Goal: Task Accomplishment & Management: Complete application form

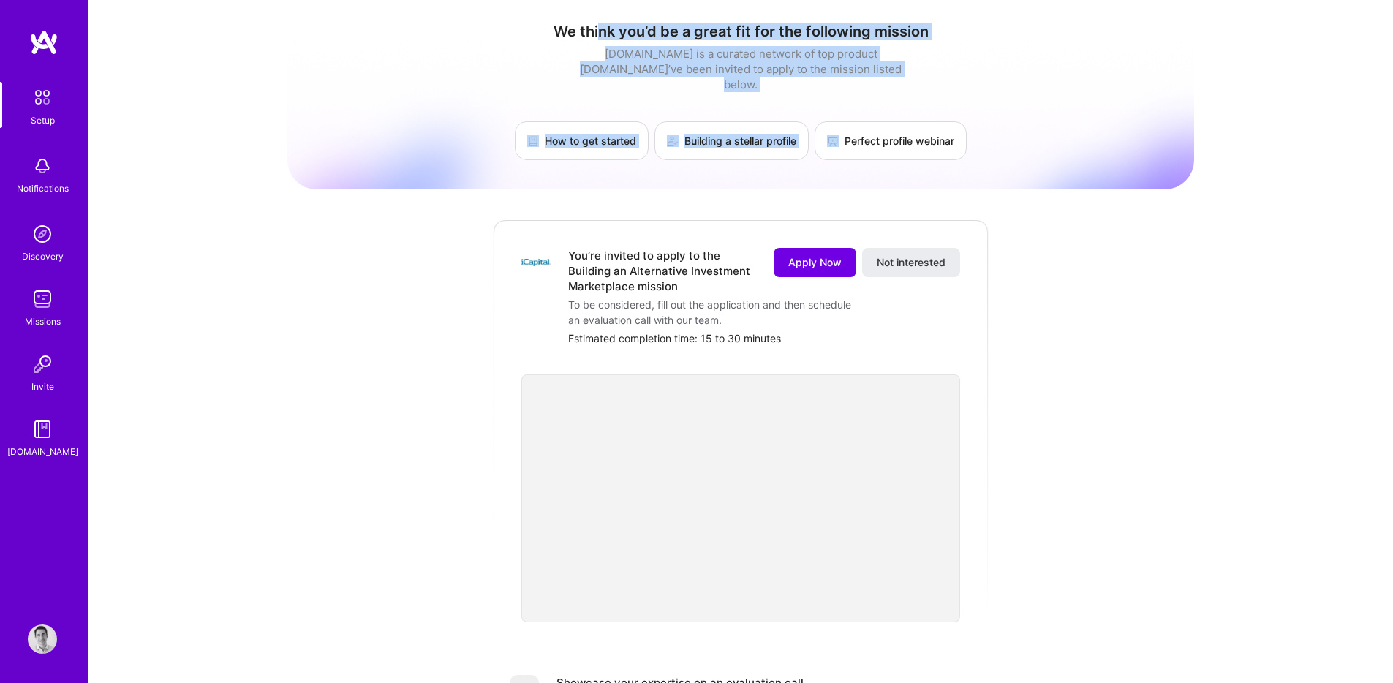
drag, startPoint x: 608, startPoint y: 29, endPoint x: 896, endPoint y: 61, distance: 289.1
click at [917, 76] on div "We think you’d be a great fit for the following mission [DOMAIN_NAME] is a cura…" at bounding box center [740, 91] width 907 height 137
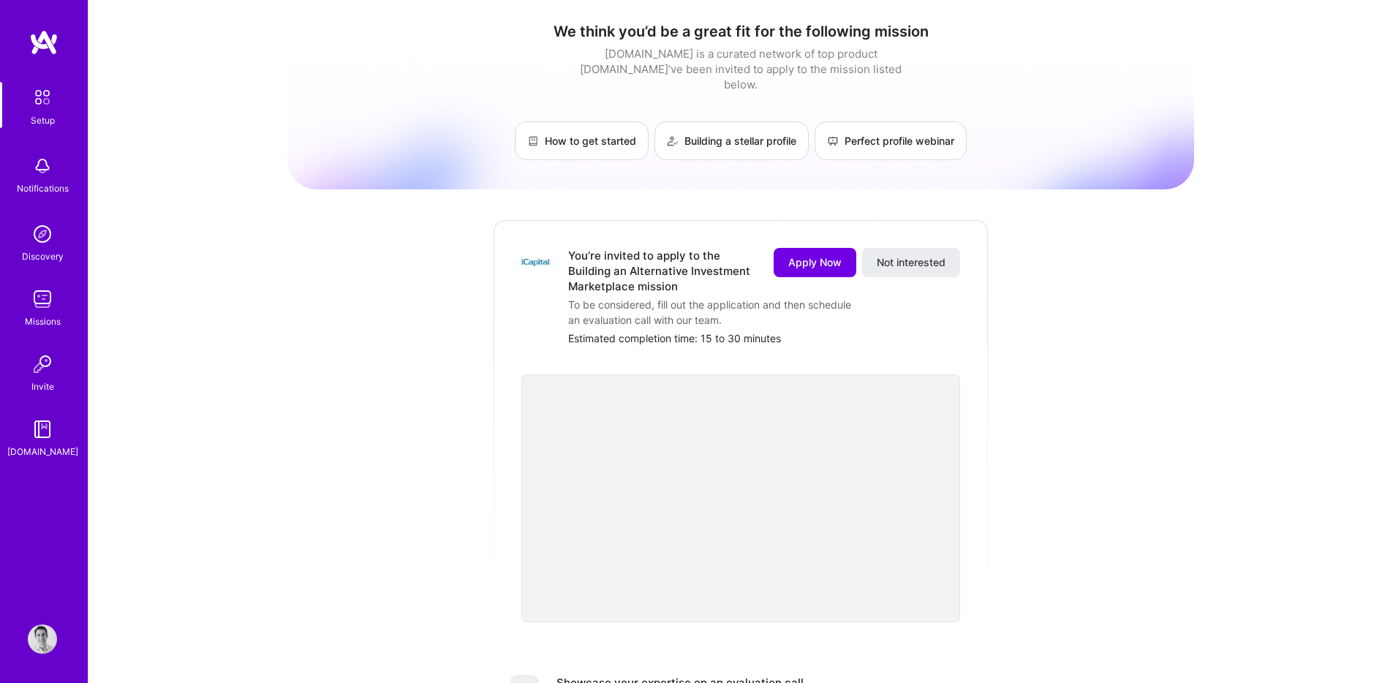
click at [886, 55] on div "[DOMAIN_NAME] is a curated network of top product [DOMAIN_NAME]’ve been invited…" at bounding box center [740, 69] width 329 height 46
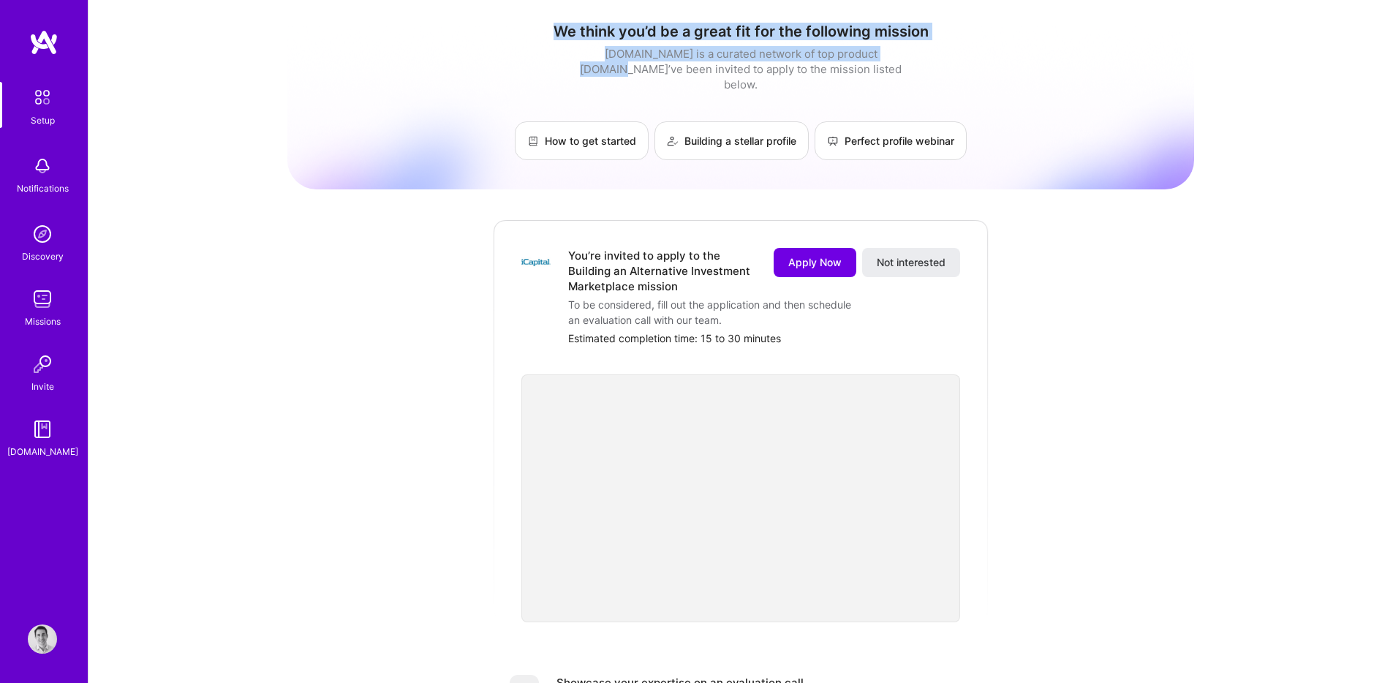
drag, startPoint x: 884, startPoint y: 55, endPoint x: 508, endPoint y: 15, distance: 377.9
click at [508, 15] on div "We think you’d be a great fit for the following mission A.Team is a curated net…" at bounding box center [740, 582] width 907 height 1142
click at [638, 47] on div "[DOMAIN_NAME] is a curated network of top product [DOMAIN_NAME]’ve been invited…" at bounding box center [740, 69] width 329 height 46
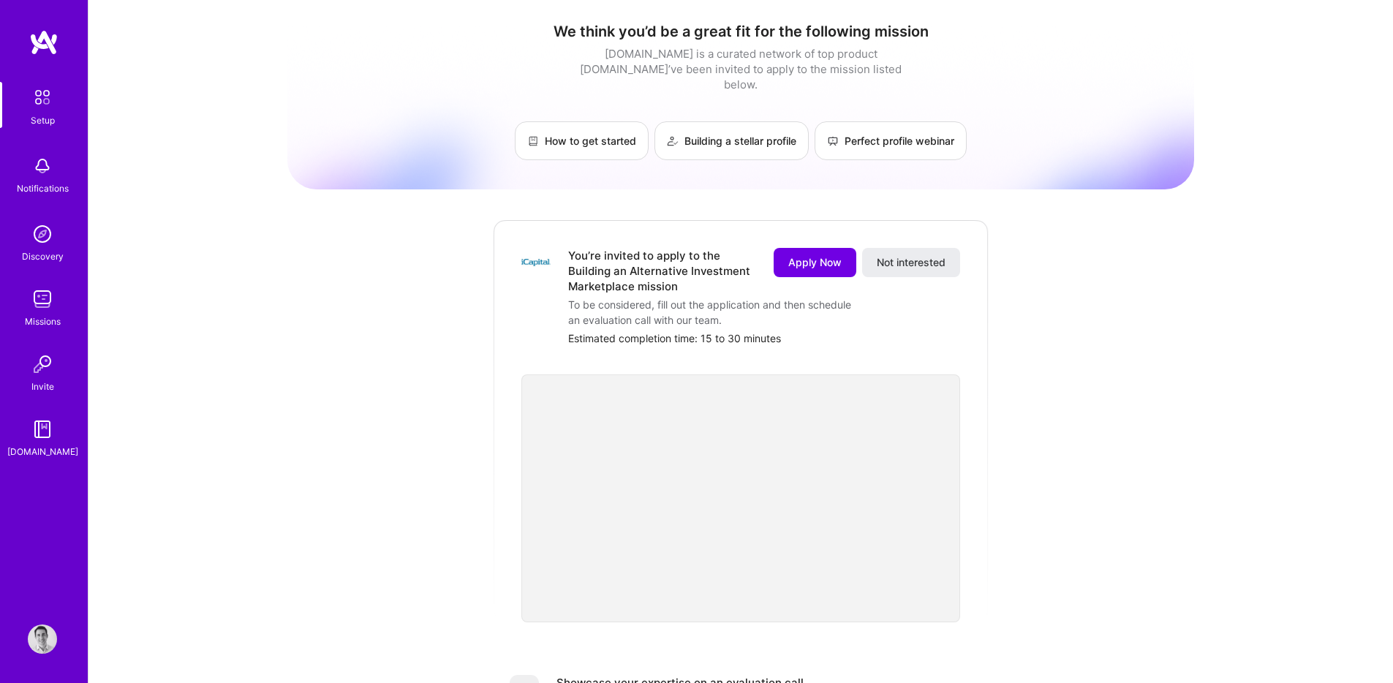
click at [535, 248] on img at bounding box center [535, 262] width 29 height 29
click at [829, 255] on span "Apply Now" at bounding box center [814, 262] width 53 height 15
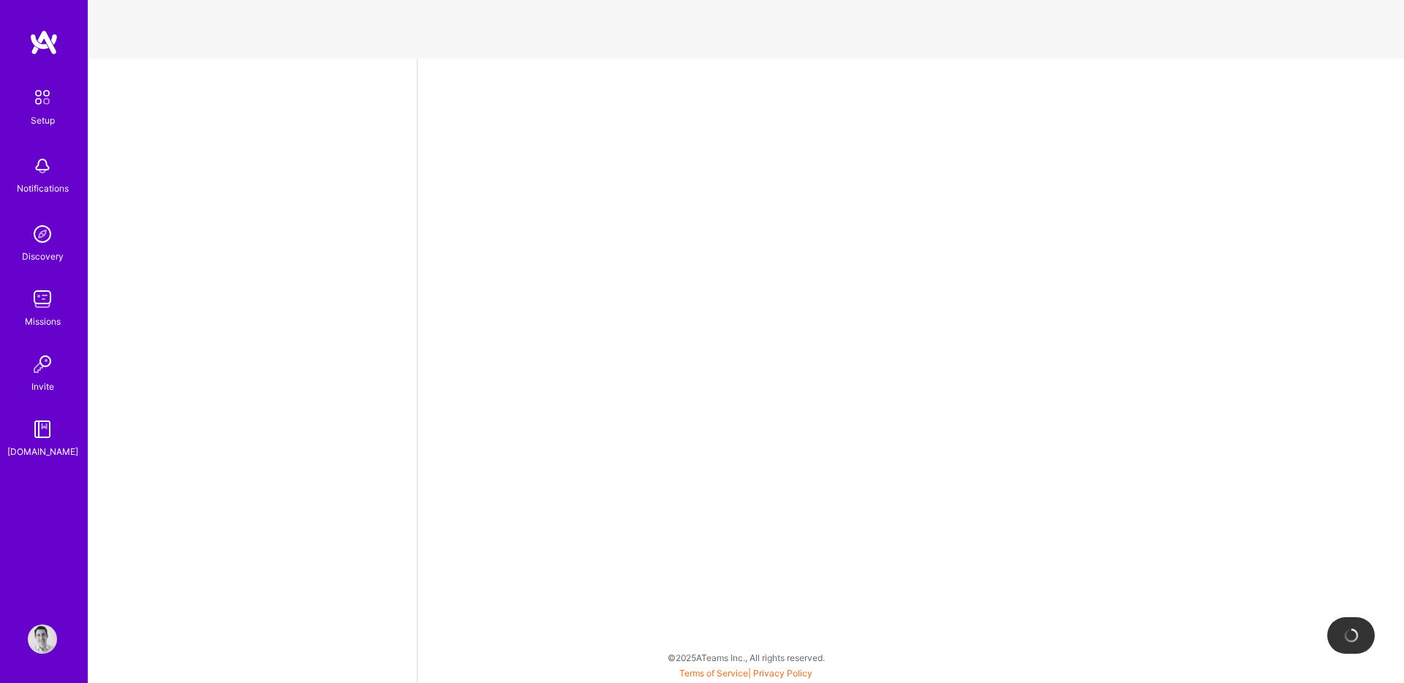
select select "US"
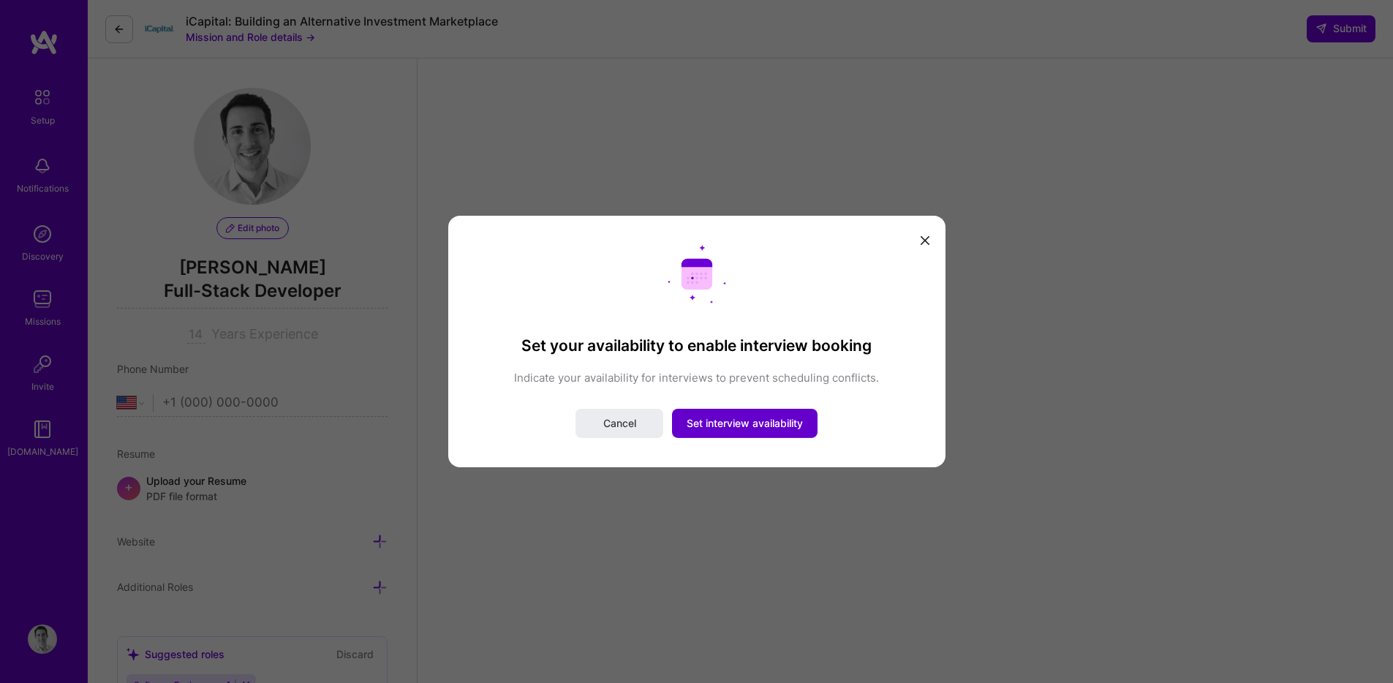
click at [715, 421] on span "Set interview availability" at bounding box center [744, 423] width 116 height 15
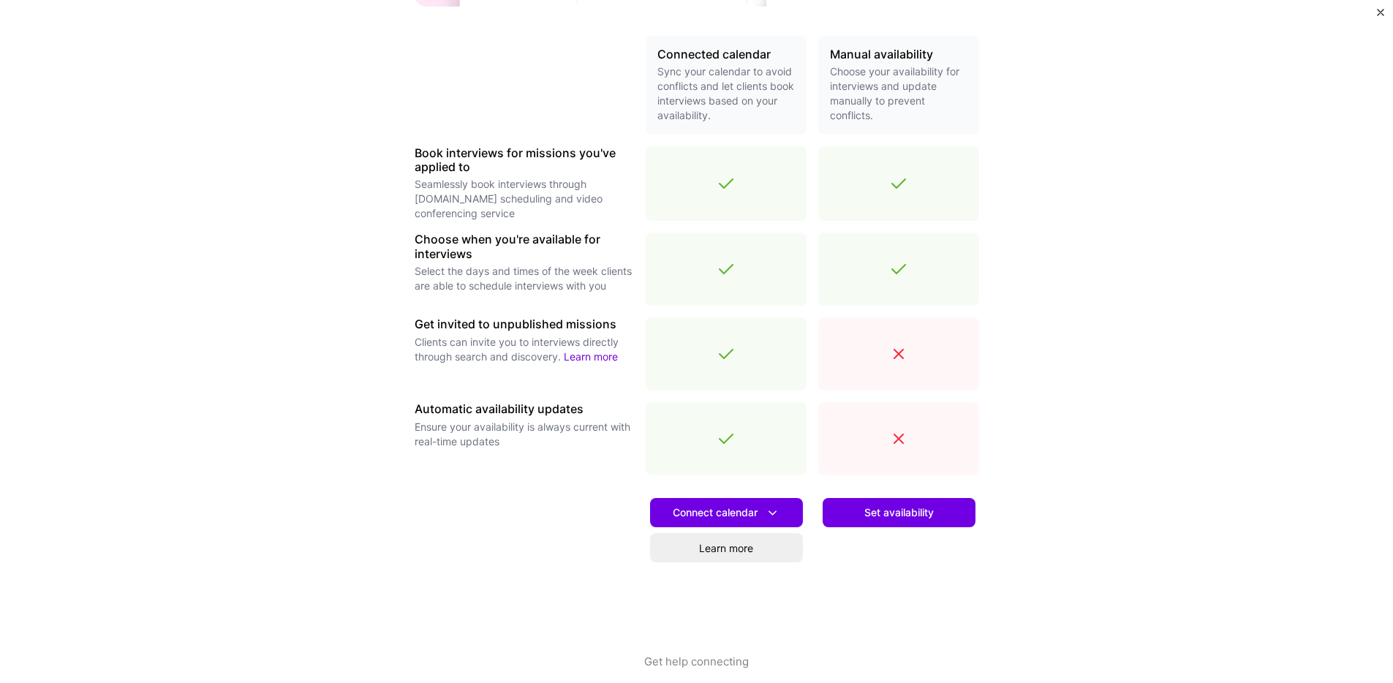
scroll to position [341, 0]
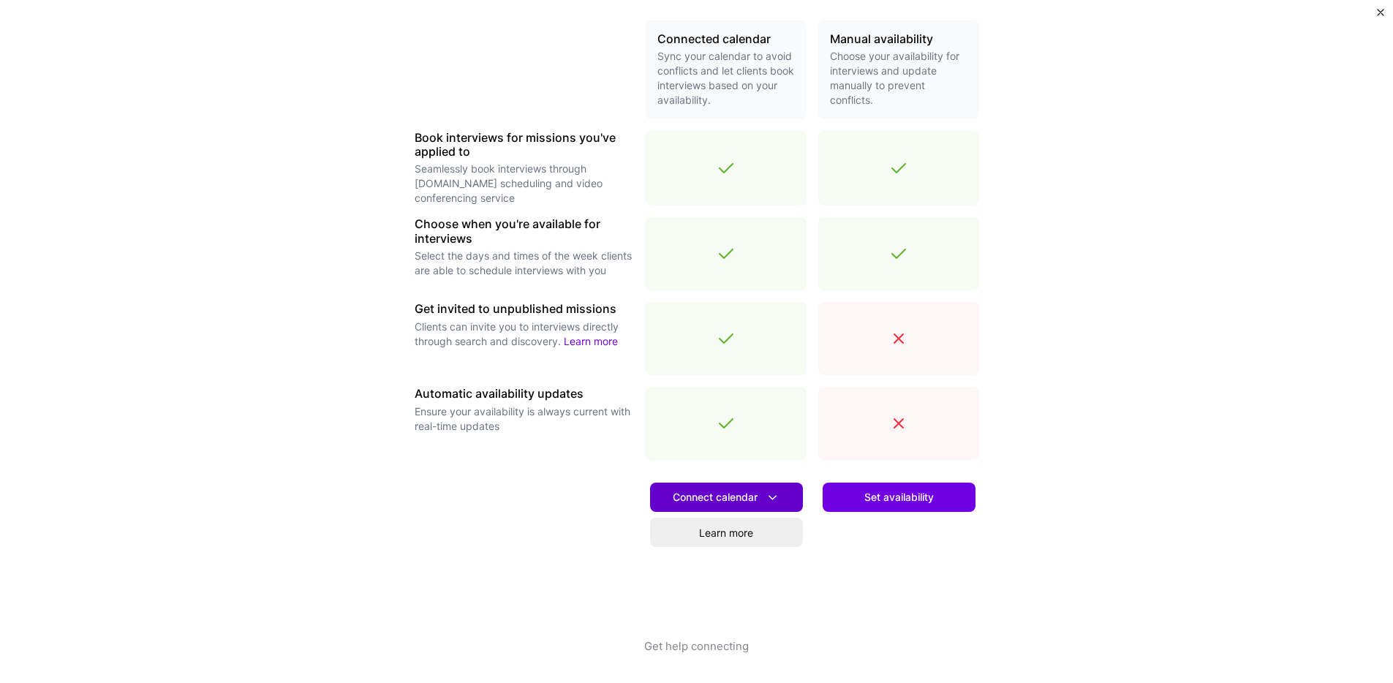
click at [742, 504] on button "Connect calendar" at bounding box center [726, 497] width 153 height 29
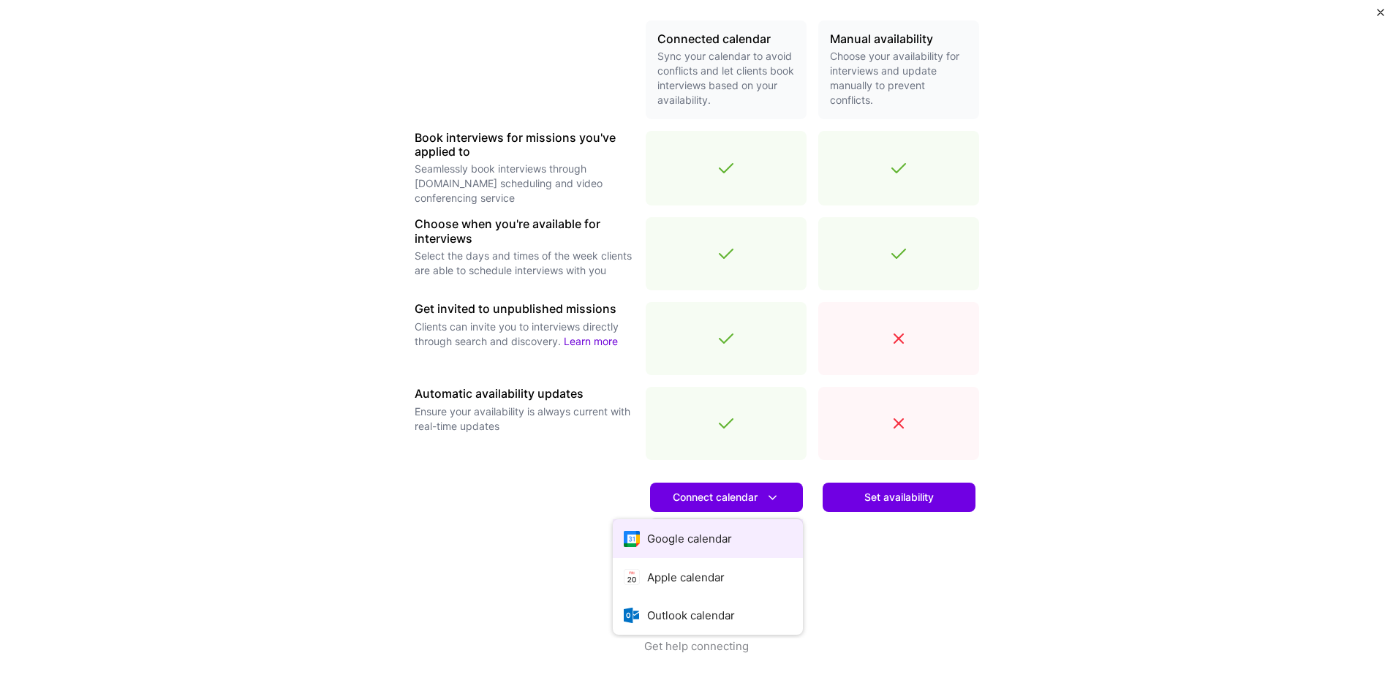
click at [719, 541] on button "Google calendar" at bounding box center [708, 538] width 190 height 39
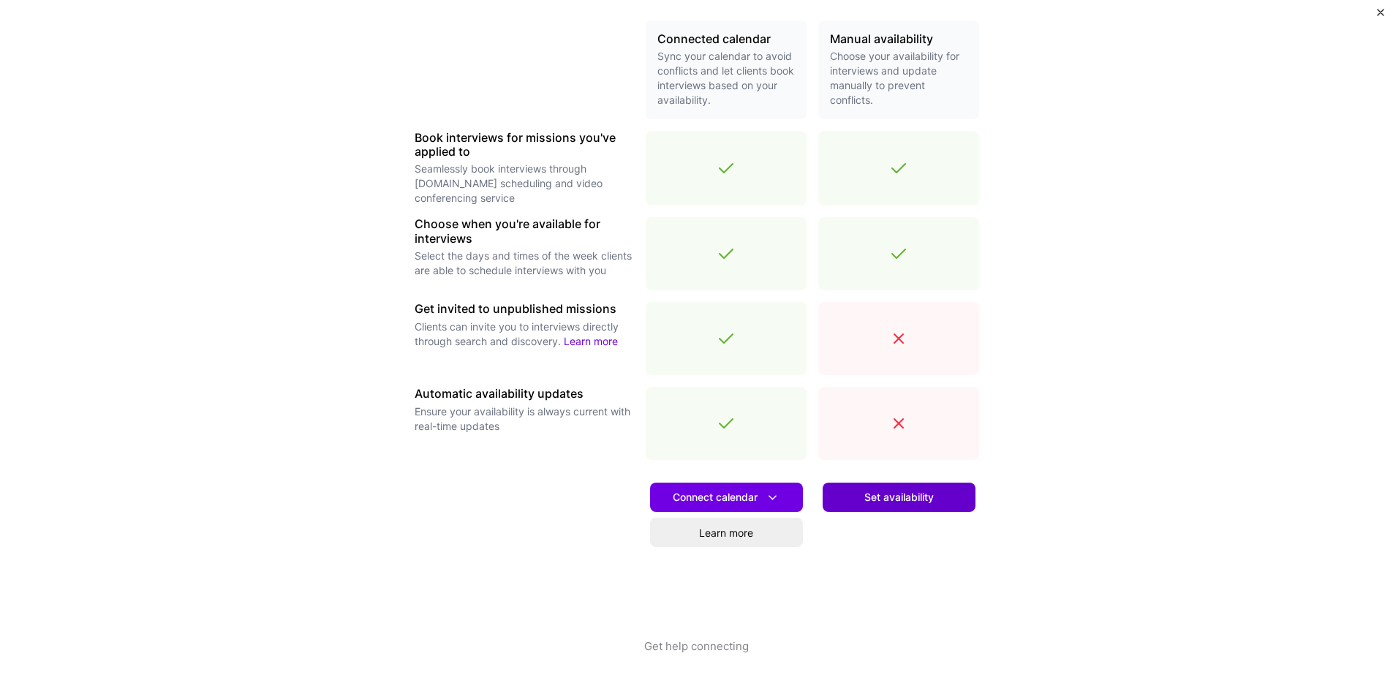
click at [932, 504] on button "Set availability" at bounding box center [898, 497] width 153 height 29
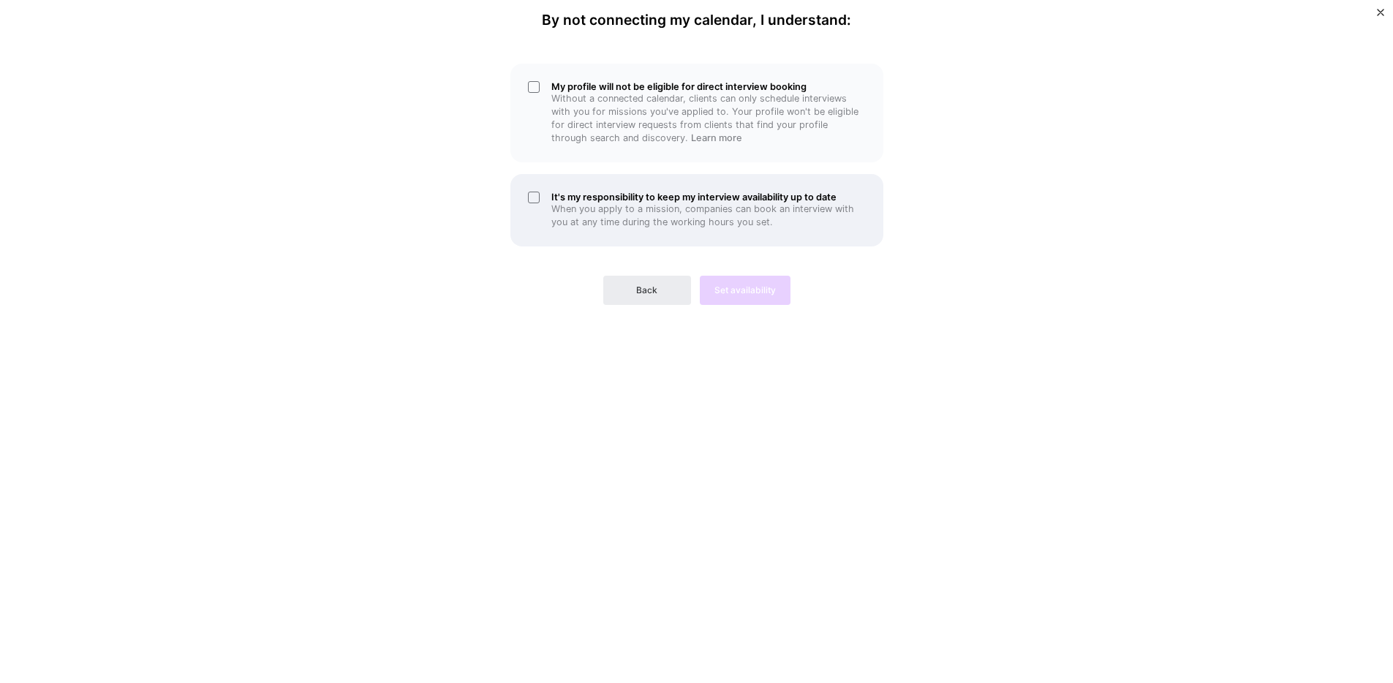
click at [542, 194] on div "It's my responsibility to keep my interview availability up to date When you ap…" at bounding box center [696, 210] width 373 height 72
click at [540, 74] on div "My profile will not be eligible for direct interview booking Without a connecte…" at bounding box center [696, 113] width 373 height 99
click at [745, 283] on button "Set availability" at bounding box center [745, 290] width 91 height 29
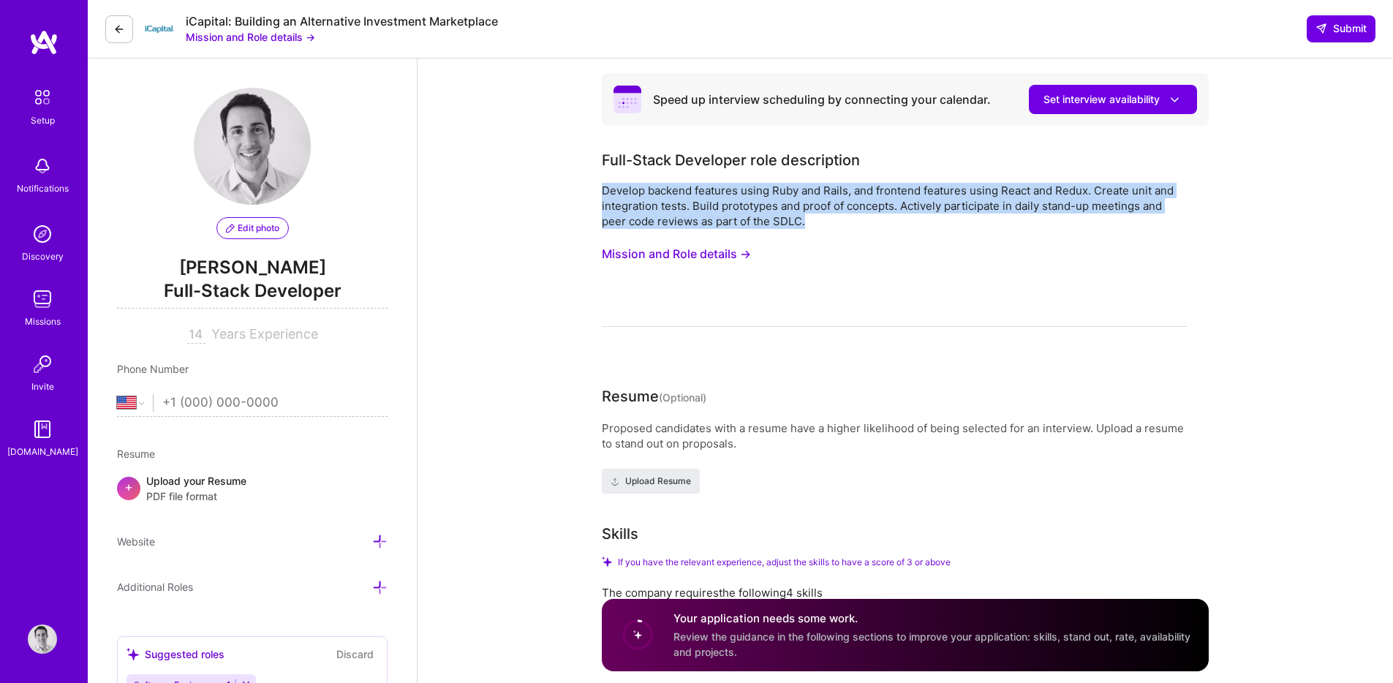
drag, startPoint x: 608, startPoint y: 175, endPoint x: 869, endPoint y: 217, distance: 265.0
click at [869, 217] on div "Full-Stack Developer role description Develop backend features using Ruby and R…" at bounding box center [894, 238] width 585 height 178
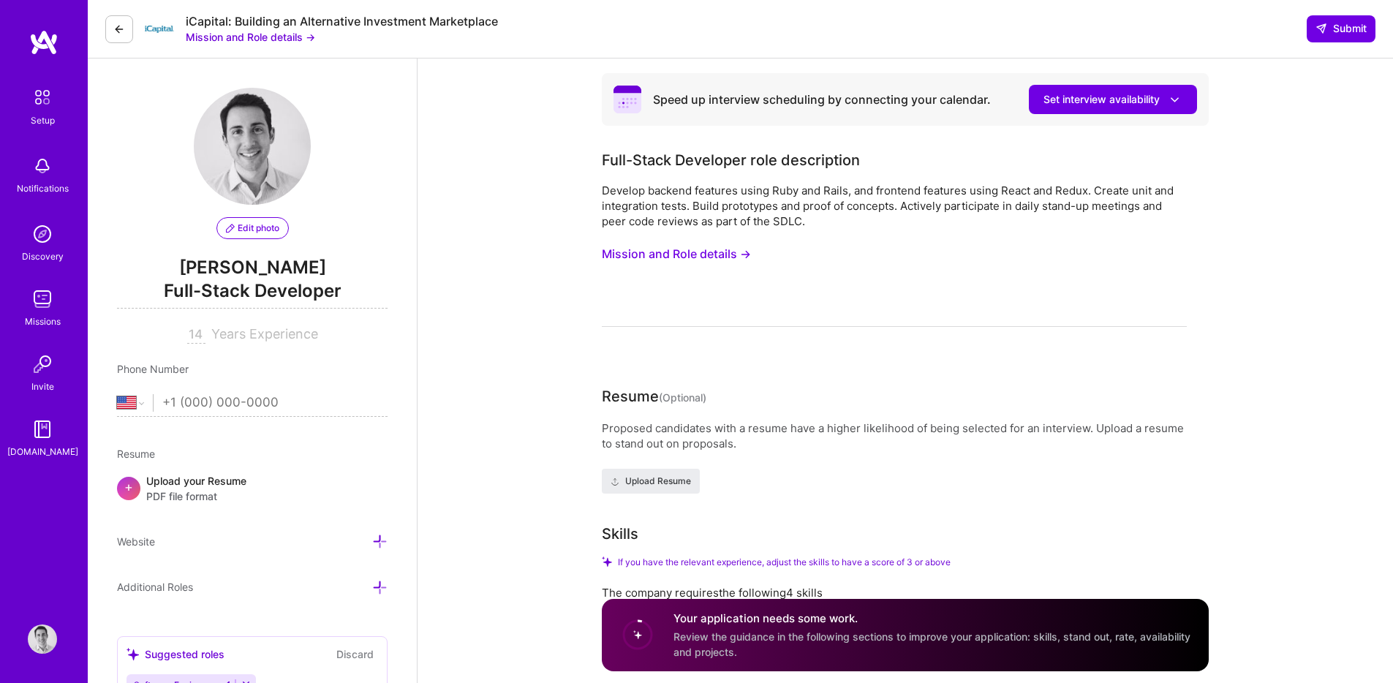
click at [194, 333] on input "14" at bounding box center [196, 335] width 18 height 18
type input "9"
click at [680, 319] on div "Develop backend features using Ruby and Rails, and frontend features using Reac…" at bounding box center [894, 255] width 585 height 144
click at [193, 406] on input "tel" at bounding box center [274, 403] width 225 height 42
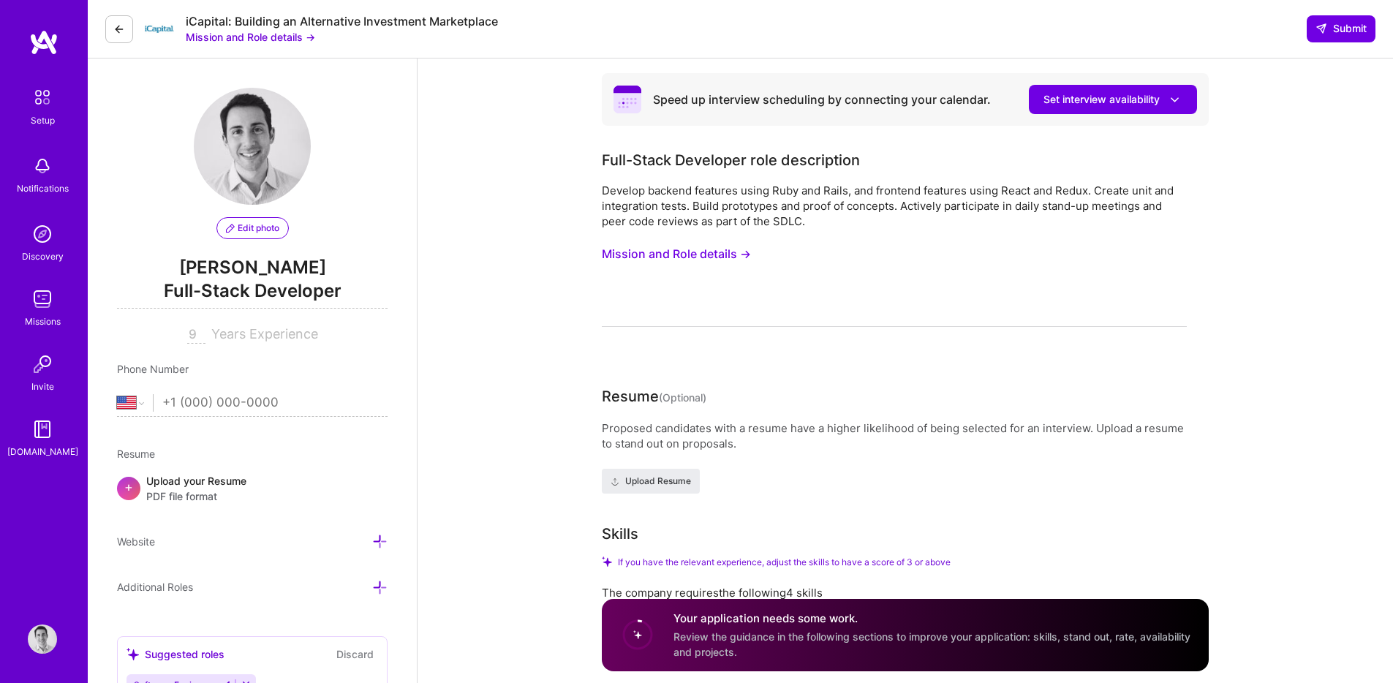
type input "1 (416) 580-3023"
select select "CA"
click at [682, 257] on button "Mission and Role details →" at bounding box center [676, 254] width 149 height 27
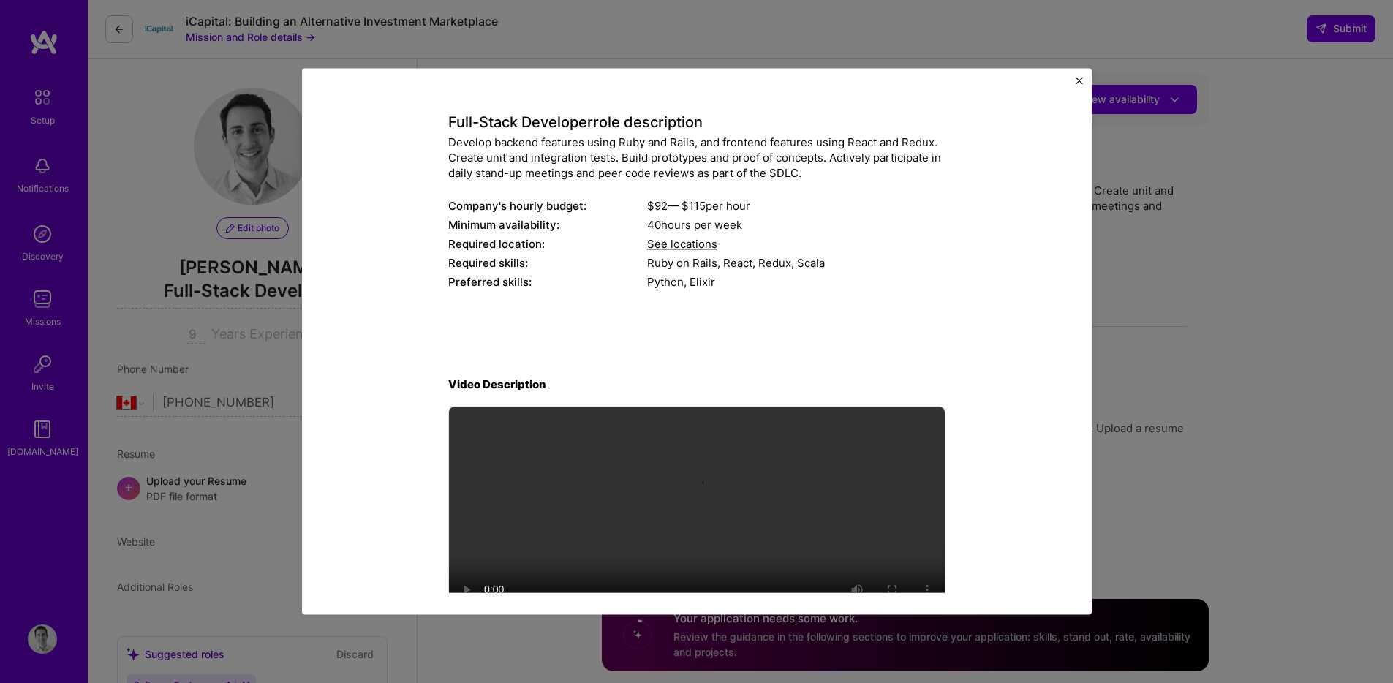
scroll to position [57, 0]
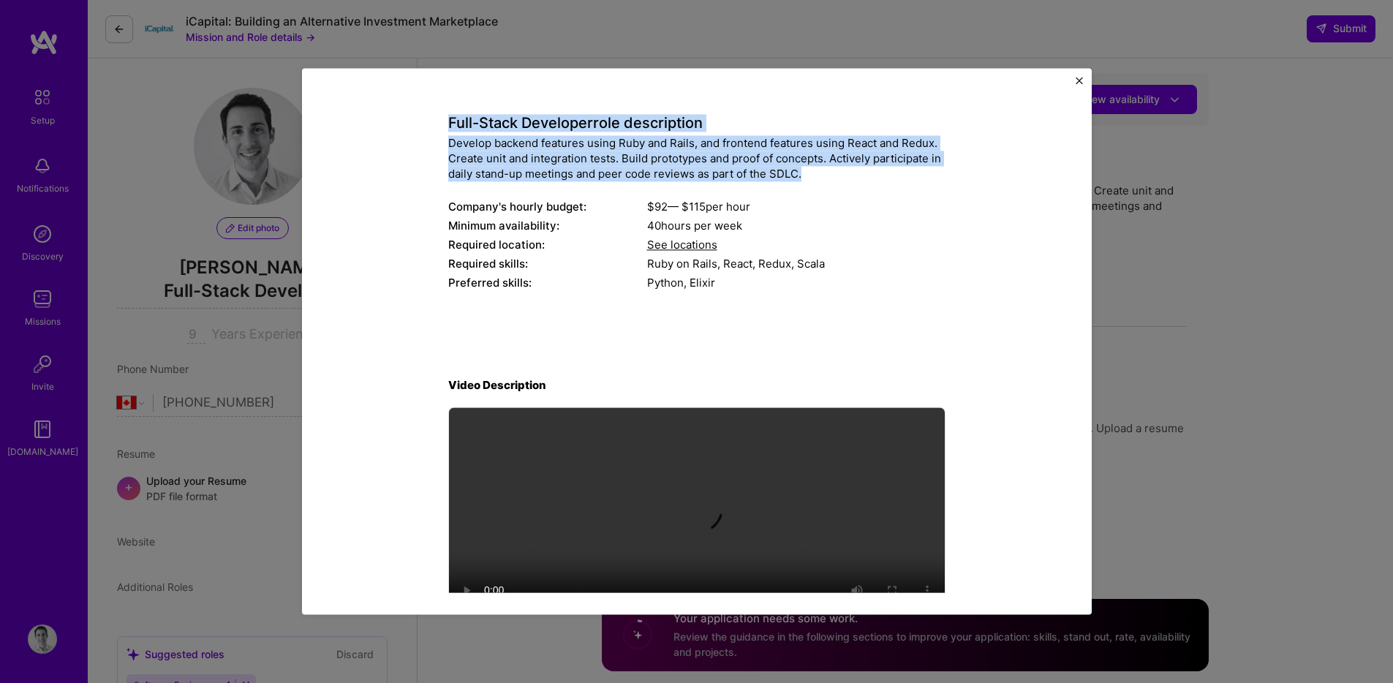
drag, startPoint x: 434, startPoint y: 124, endPoint x: 854, endPoint y: 176, distance: 423.6
click at [854, 176] on div "Mission Description and Role Details Full-Stack Developer role description Deve…" at bounding box center [697, 337] width 722 height 584
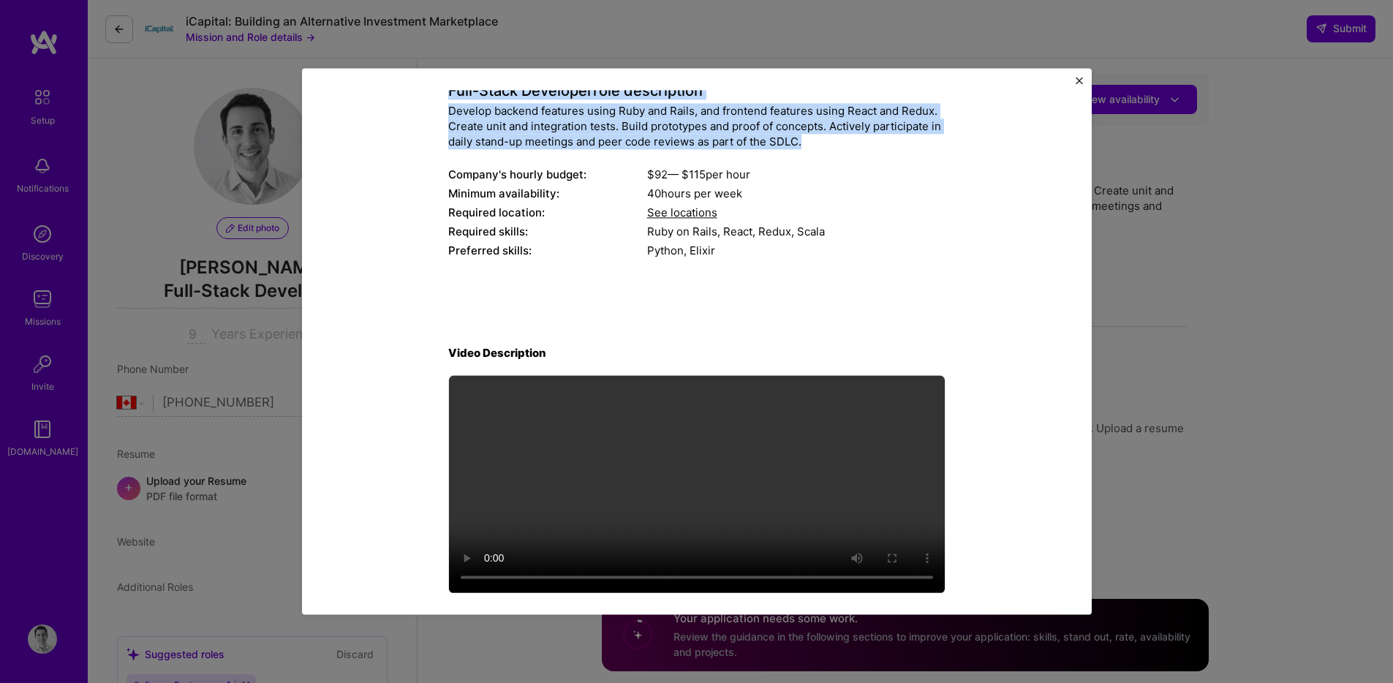
scroll to position [105, 0]
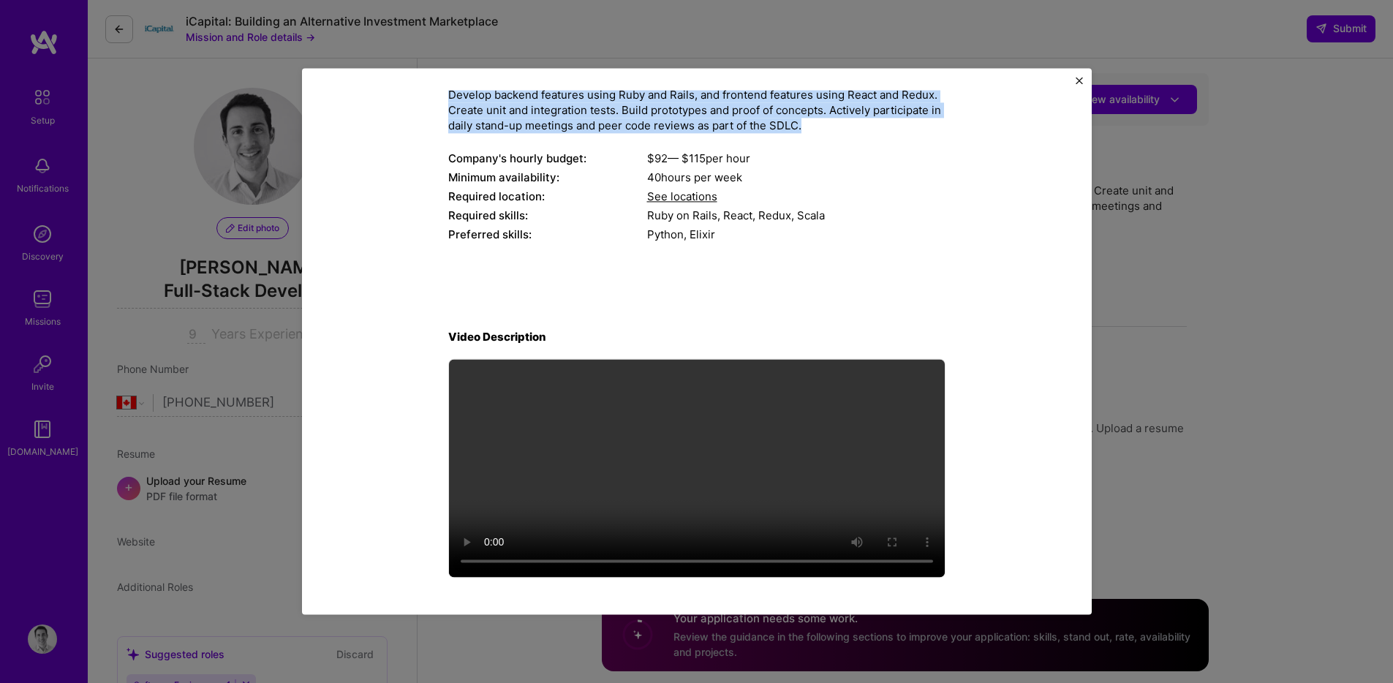
click at [1078, 79] on img "Close" at bounding box center [1078, 80] width 7 height 7
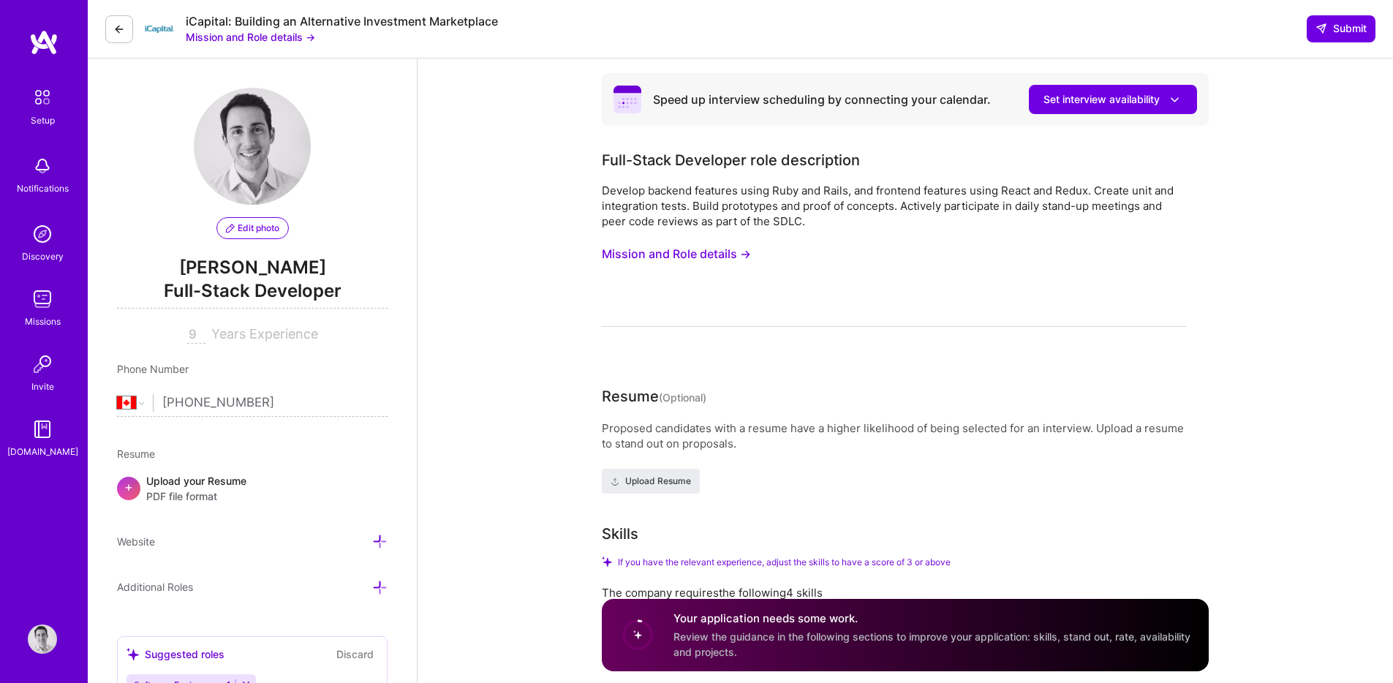
click at [105, 35] on button at bounding box center [119, 29] width 28 height 28
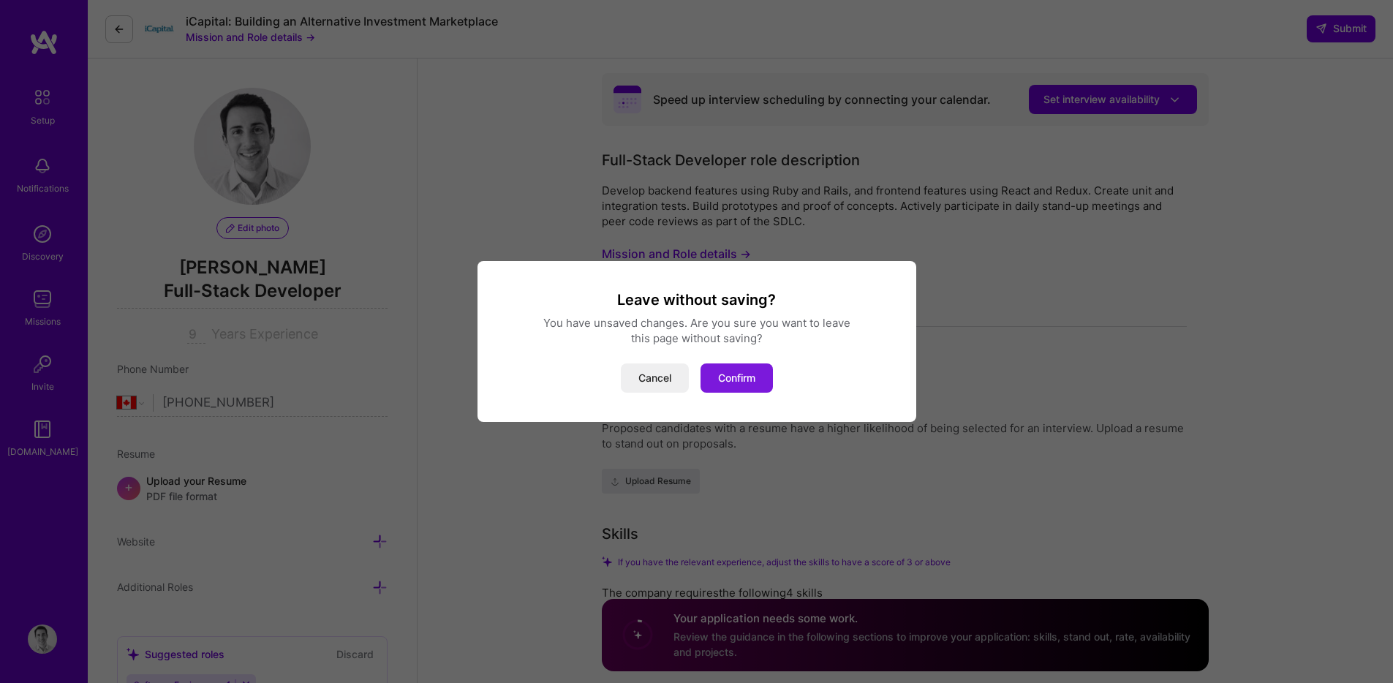
click at [735, 381] on button "Confirm" at bounding box center [736, 377] width 72 height 29
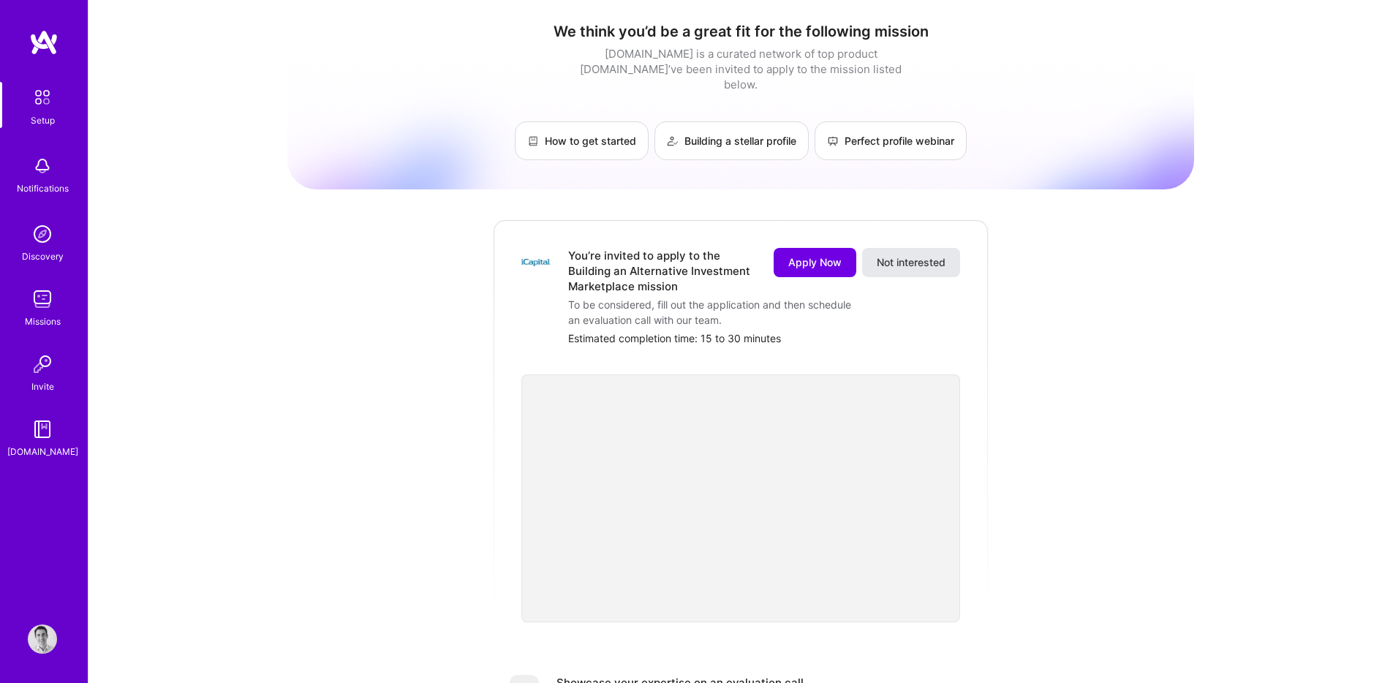
click at [920, 255] on span "Not interested" at bounding box center [911, 262] width 69 height 15
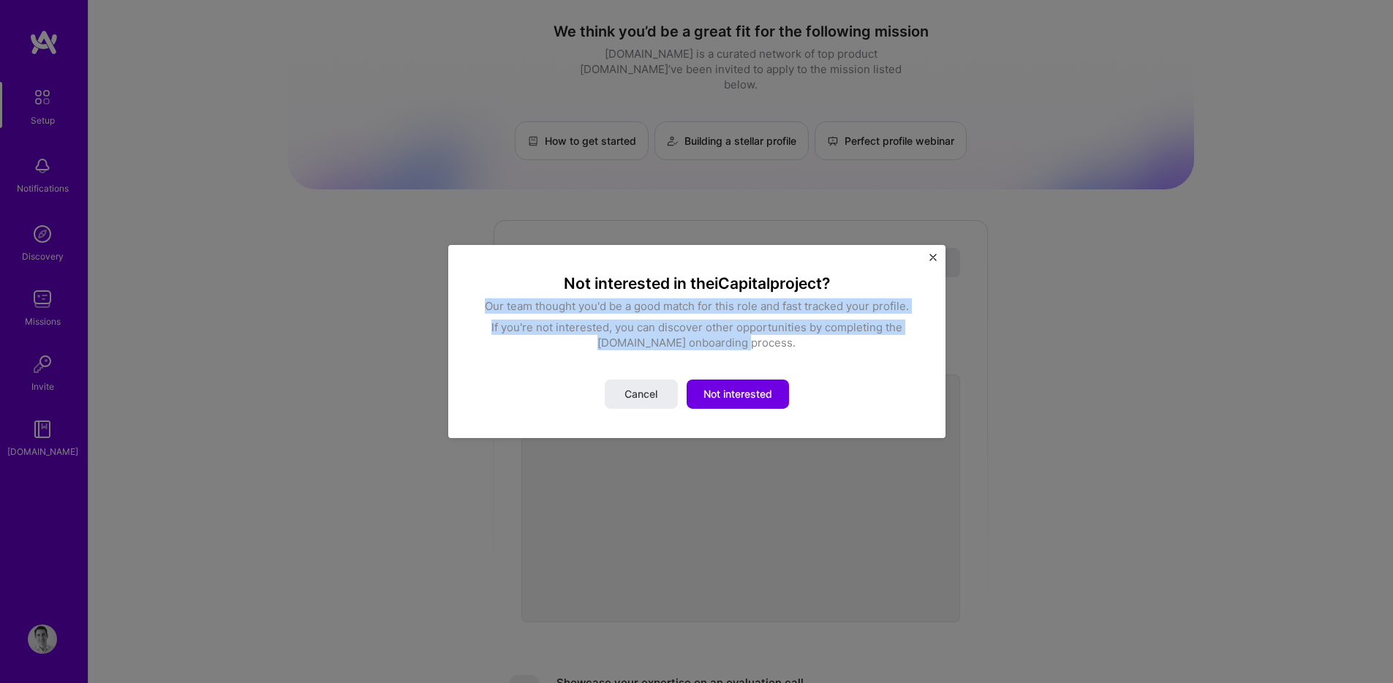
drag, startPoint x: 472, startPoint y: 303, endPoint x: 767, endPoint y: 343, distance: 298.1
click at [767, 343] on div "Not interested in the iCapital project? Our team thought you'd be a good match …" at bounding box center [696, 341] width 497 height 193
click at [768, 400] on span "Not interested" at bounding box center [737, 394] width 69 height 15
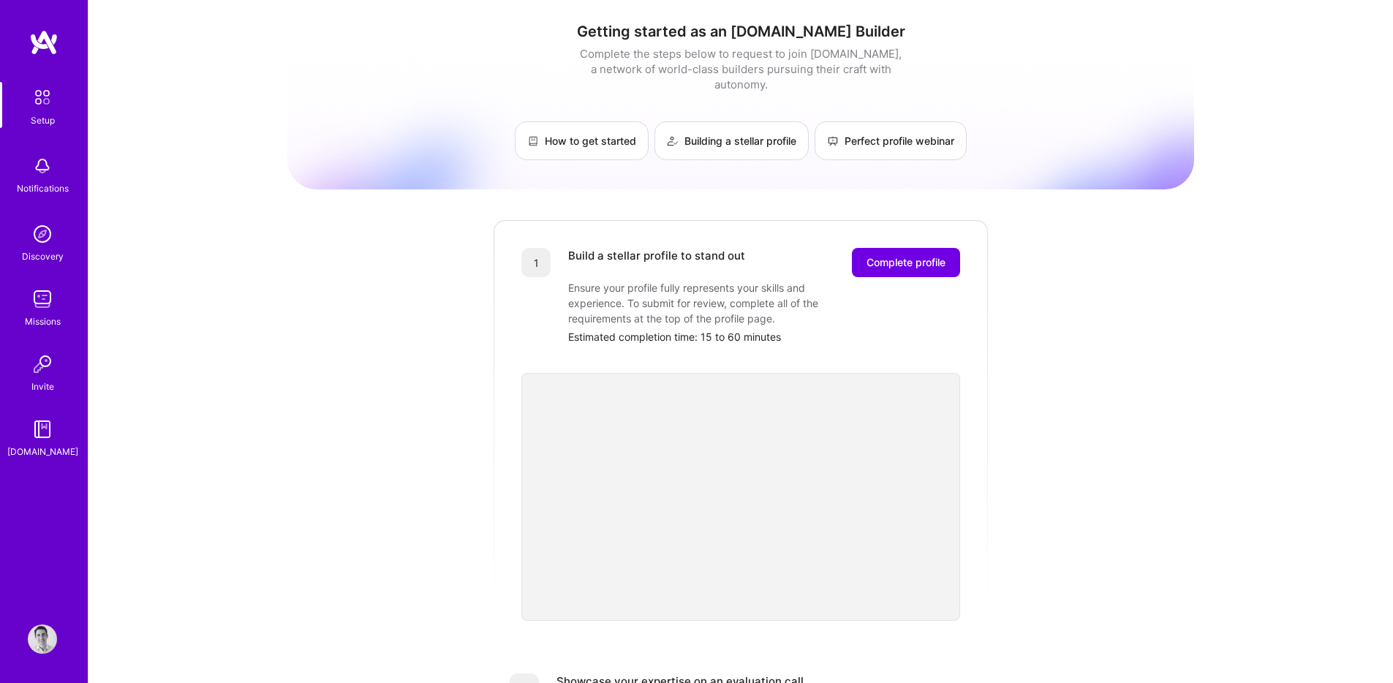
click at [44, 241] on img at bounding box center [42, 233] width 29 height 29
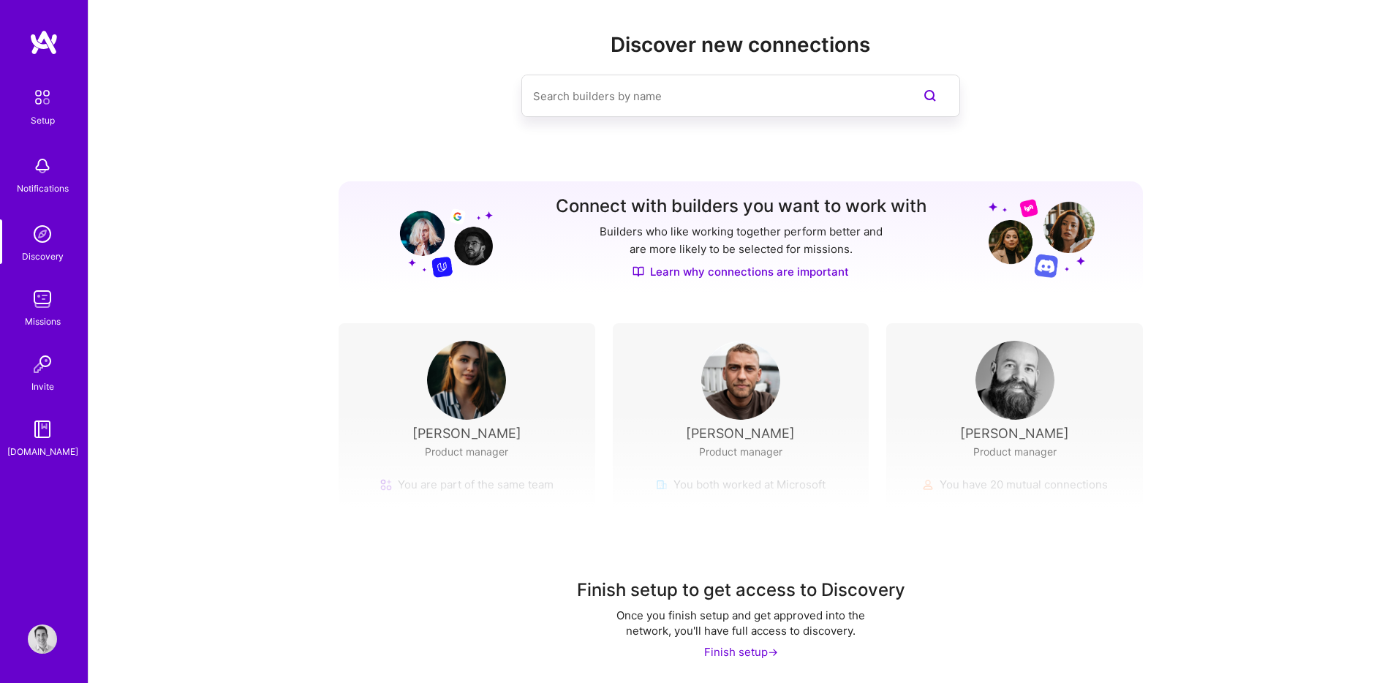
scroll to position [16, 0]
click at [46, 296] on img at bounding box center [42, 298] width 29 height 29
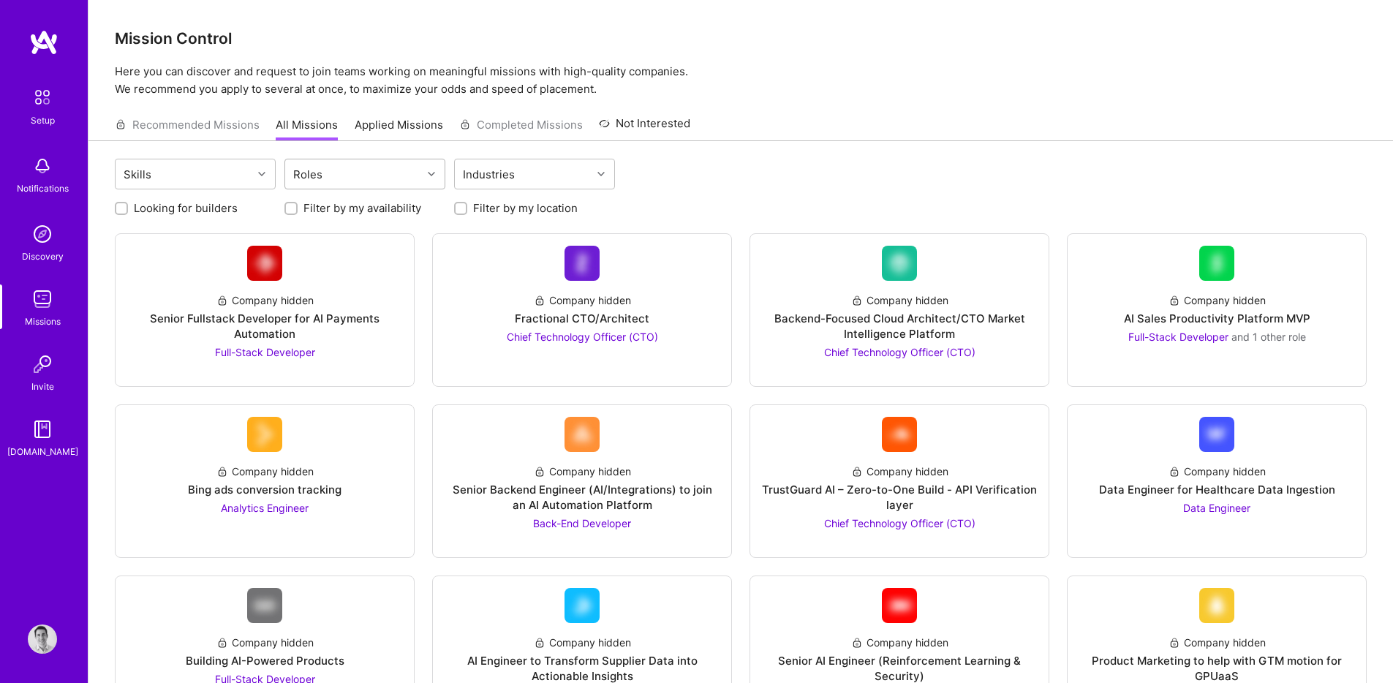
click at [358, 174] on div "Roles" at bounding box center [353, 173] width 137 height 29
click at [523, 127] on div "Recommended Missions All Missions Applied Missions Completed Missions Not Inter…" at bounding box center [402, 124] width 575 height 31
click at [564, 175] on div "Industries" at bounding box center [523, 173] width 137 height 29
click at [765, 192] on div "Skills Roles option Consulting focused, 1 of 1. 1 result available. Use Up and …" at bounding box center [741, 176] width 1252 height 34
click at [358, 175] on div "Roles" at bounding box center [353, 173] width 137 height 29
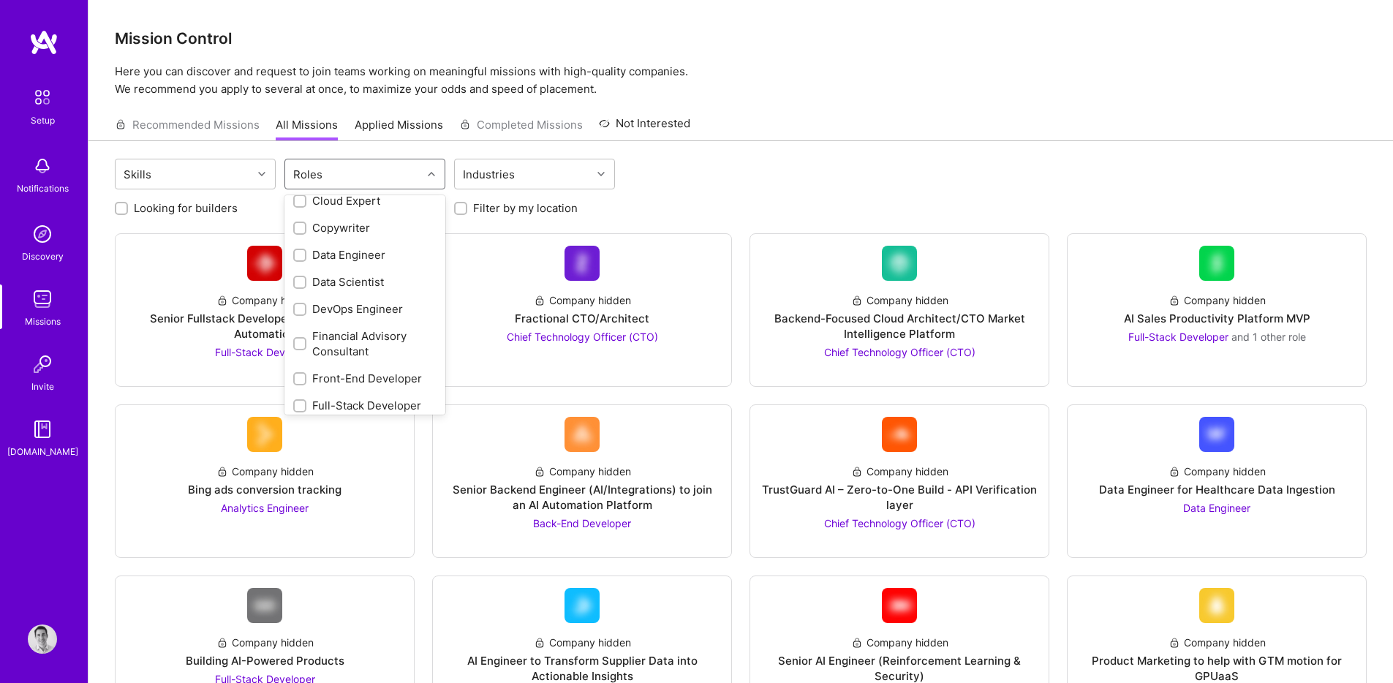
scroll to position [231, 0]
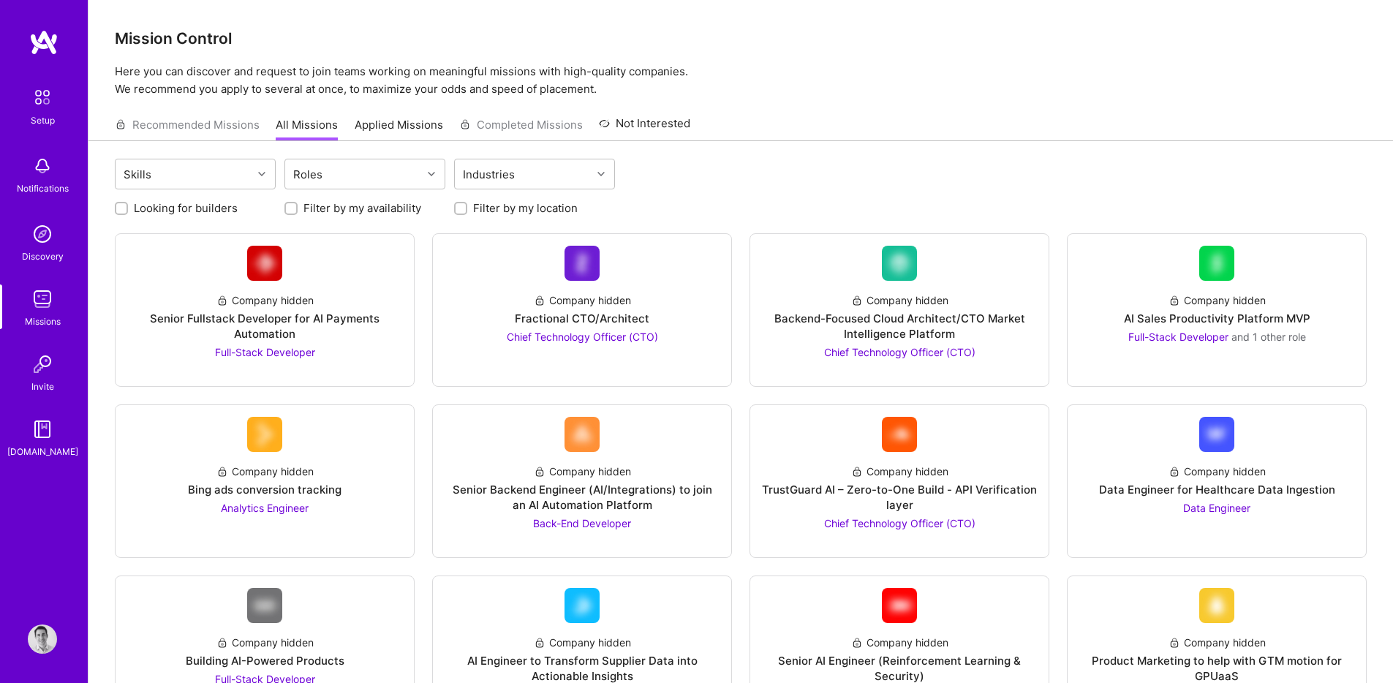
click at [355, 126] on link "Applied Missions" at bounding box center [399, 129] width 88 height 24
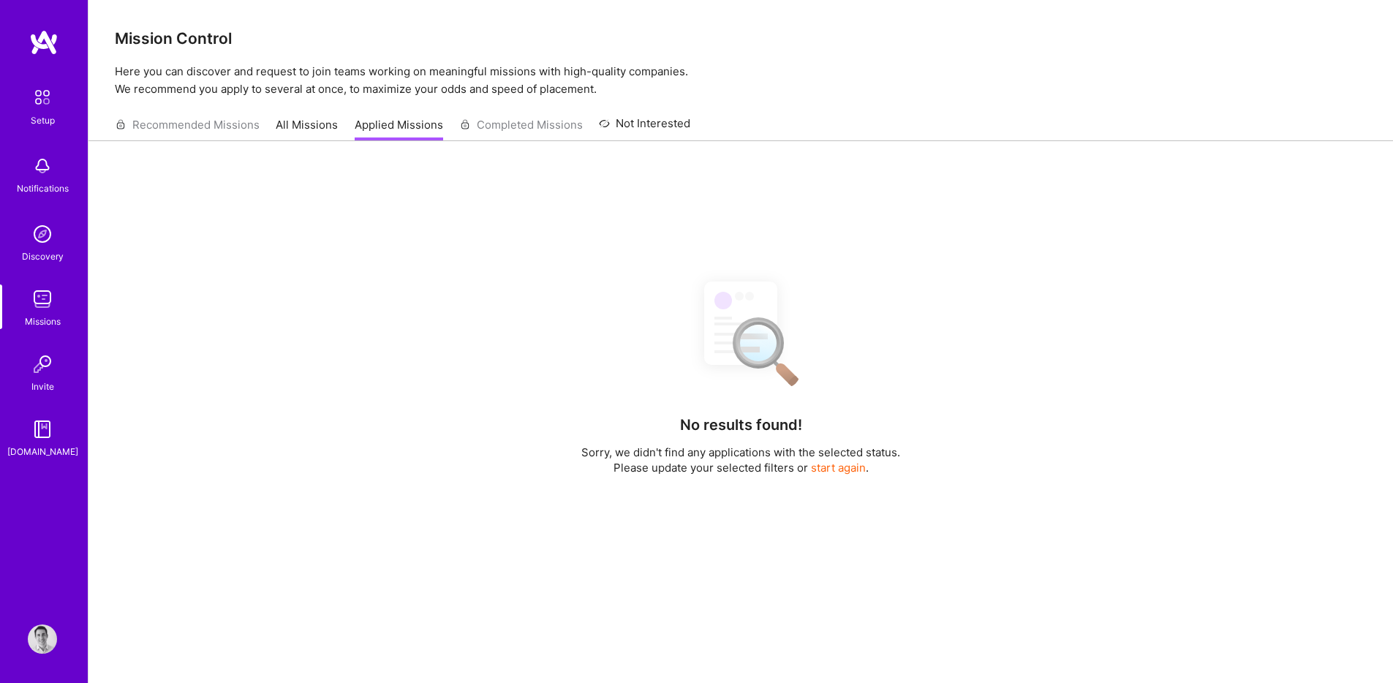
click at [287, 123] on link "All Missions" at bounding box center [307, 129] width 62 height 24
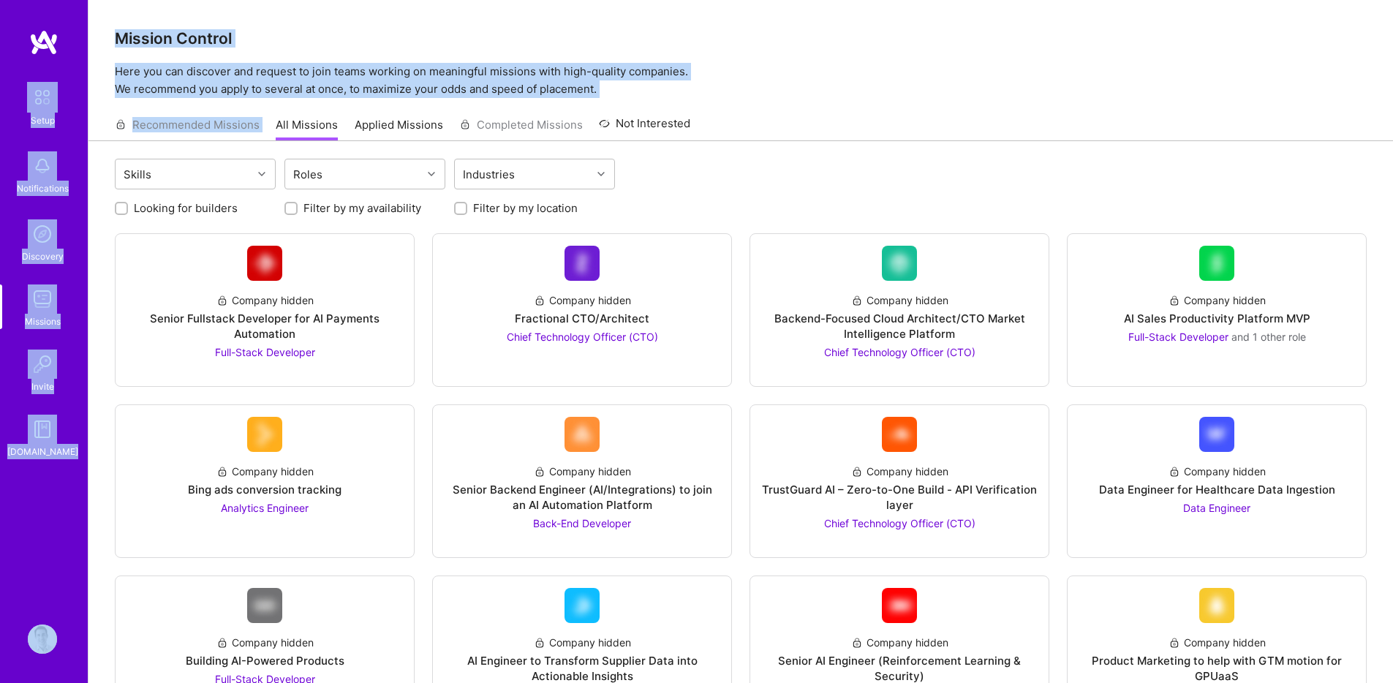
drag, startPoint x: 86, startPoint y: 76, endPoint x: 340, endPoint y: 104, distance: 255.9
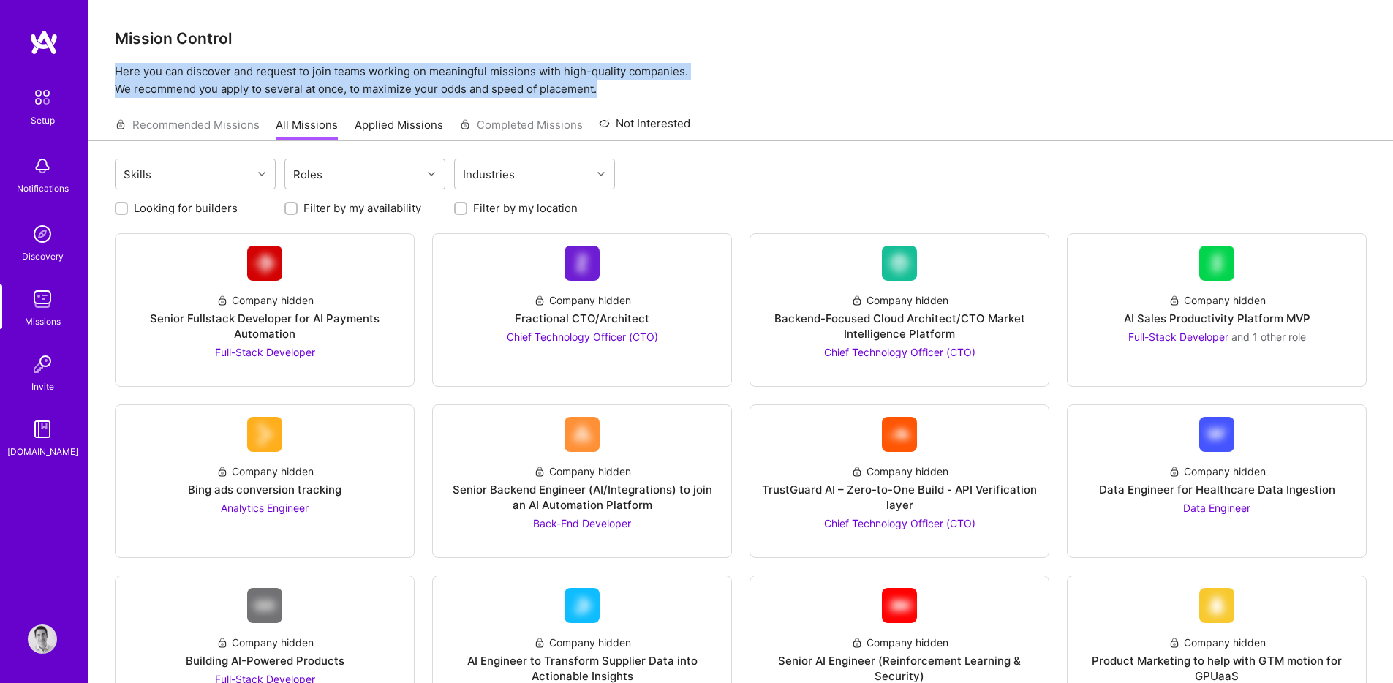
drag, startPoint x: 117, startPoint y: 70, endPoint x: 655, endPoint y: 84, distance: 538.3
click at [655, 84] on p "Here you can discover and request to join teams working on meaningful missions …" at bounding box center [741, 80] width 1252 height 35
click at [279, 357] on span "Full-Stack Developer" at bounding box center [265, 352] width 100 height 12
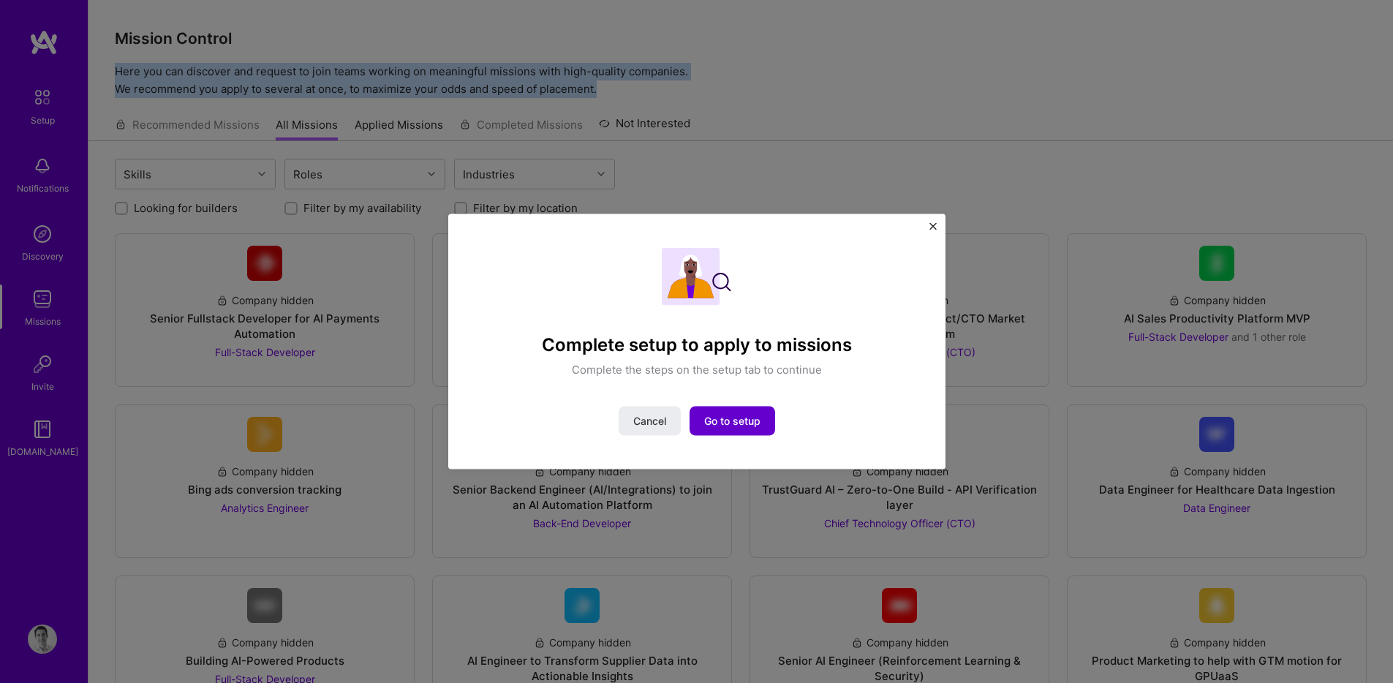
click at [722, 416] on span "Go to setup" at bounding box center [732, 420] width 56 height 15
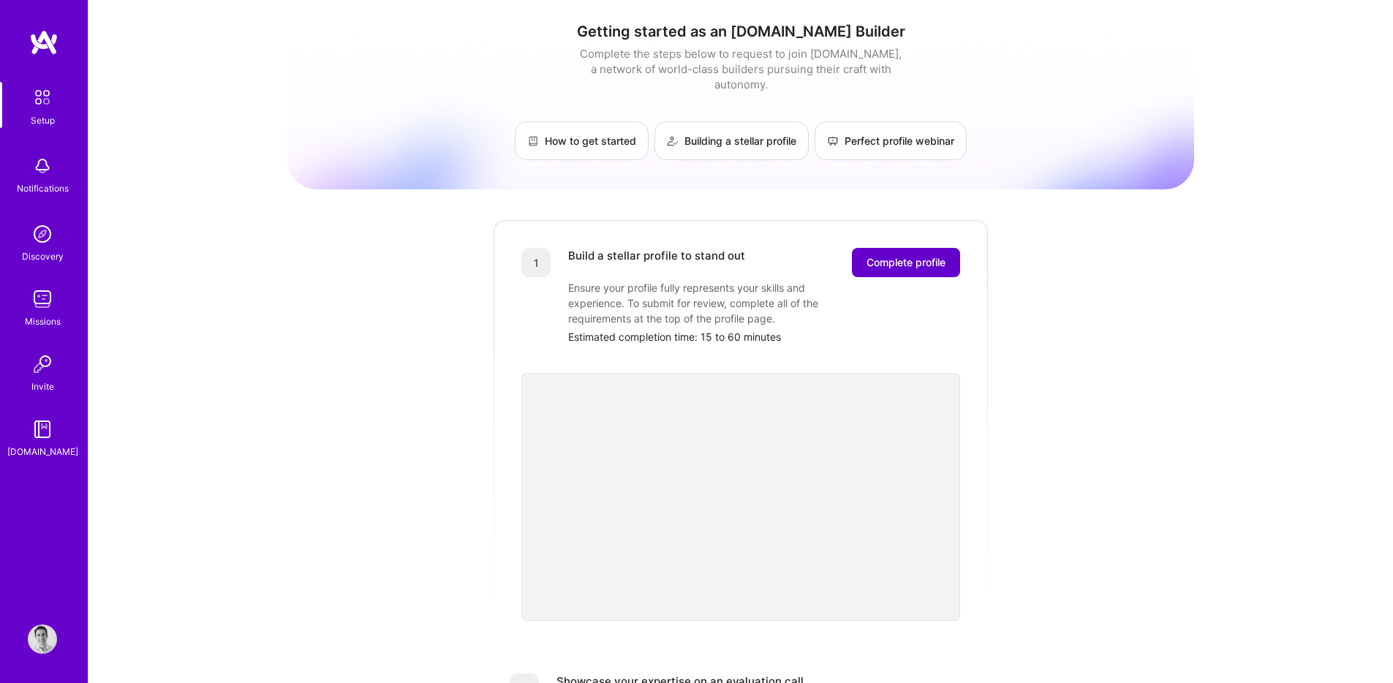
click at [910, 255] on span "Complete profile" at bounding box center [905, 262] width 79 height 15
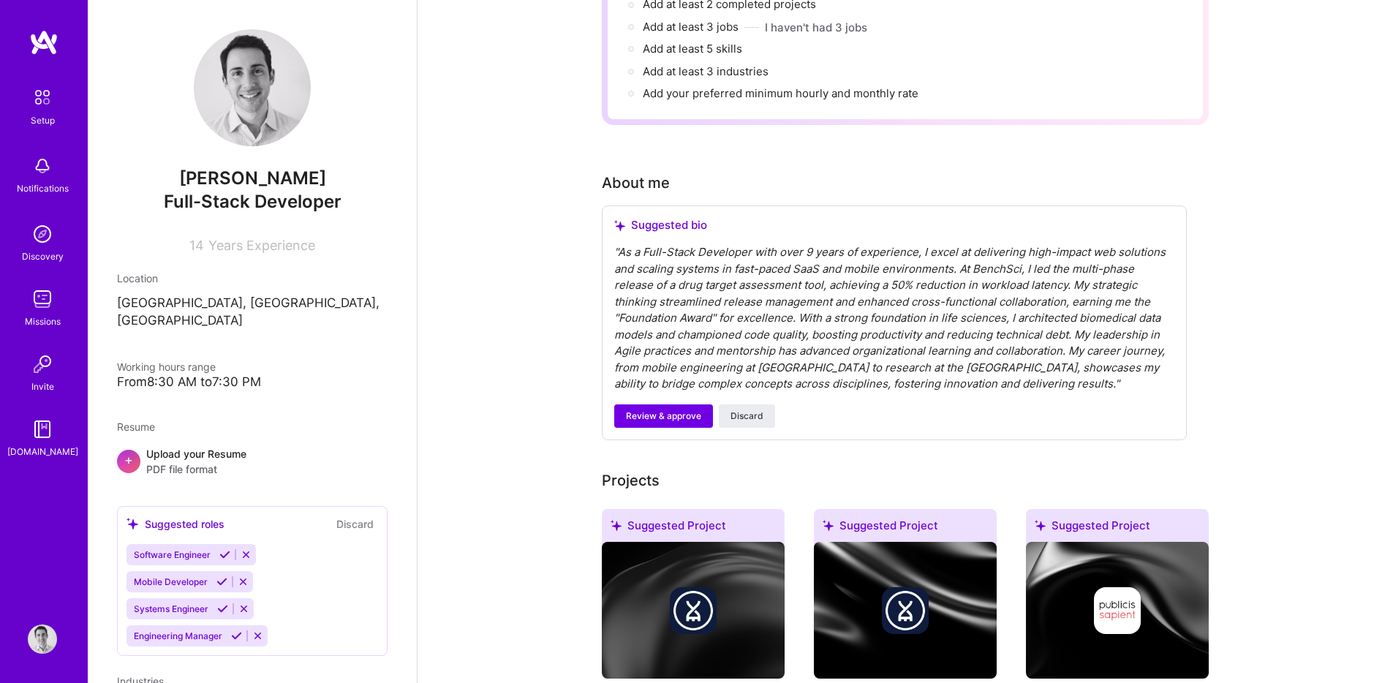
scroll to position [111, 0]
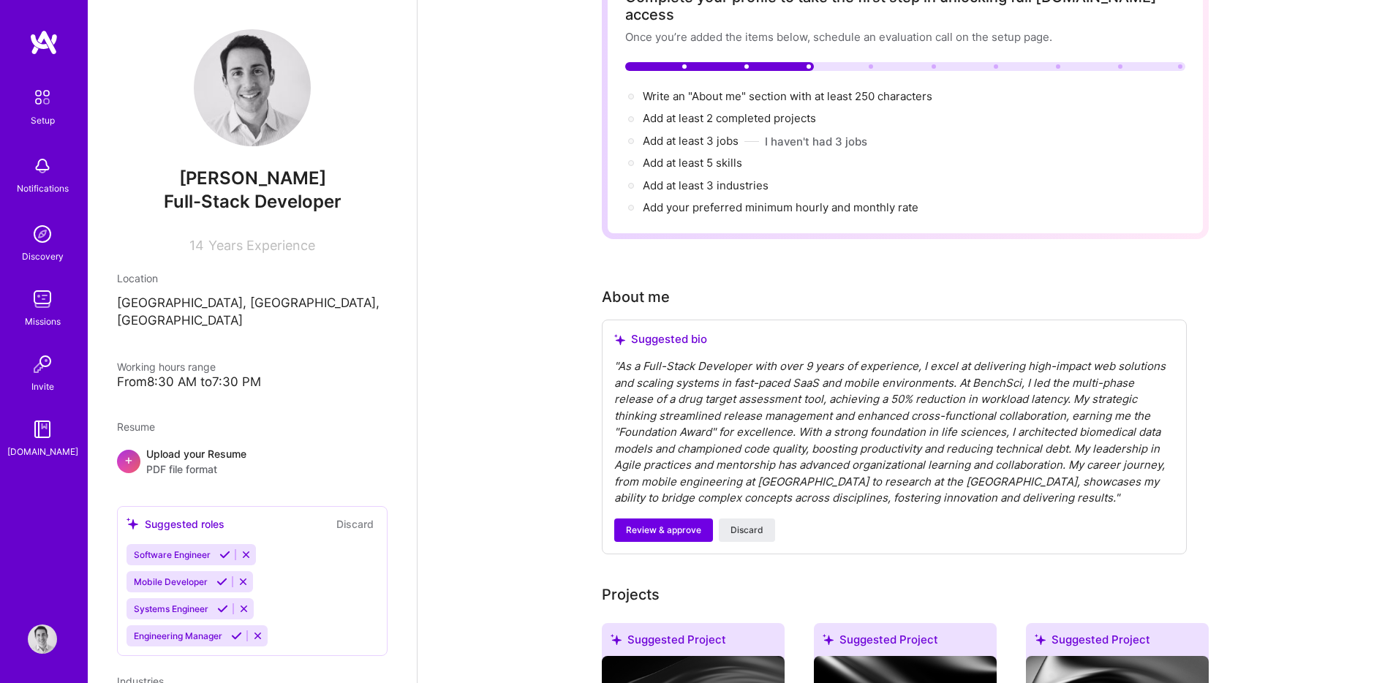
click at [645, 358] on div "" As a Full-Stack Developer with over 9 years of experience, I excel at deliver…" at bounding box center [894, 432] width 560 height 148
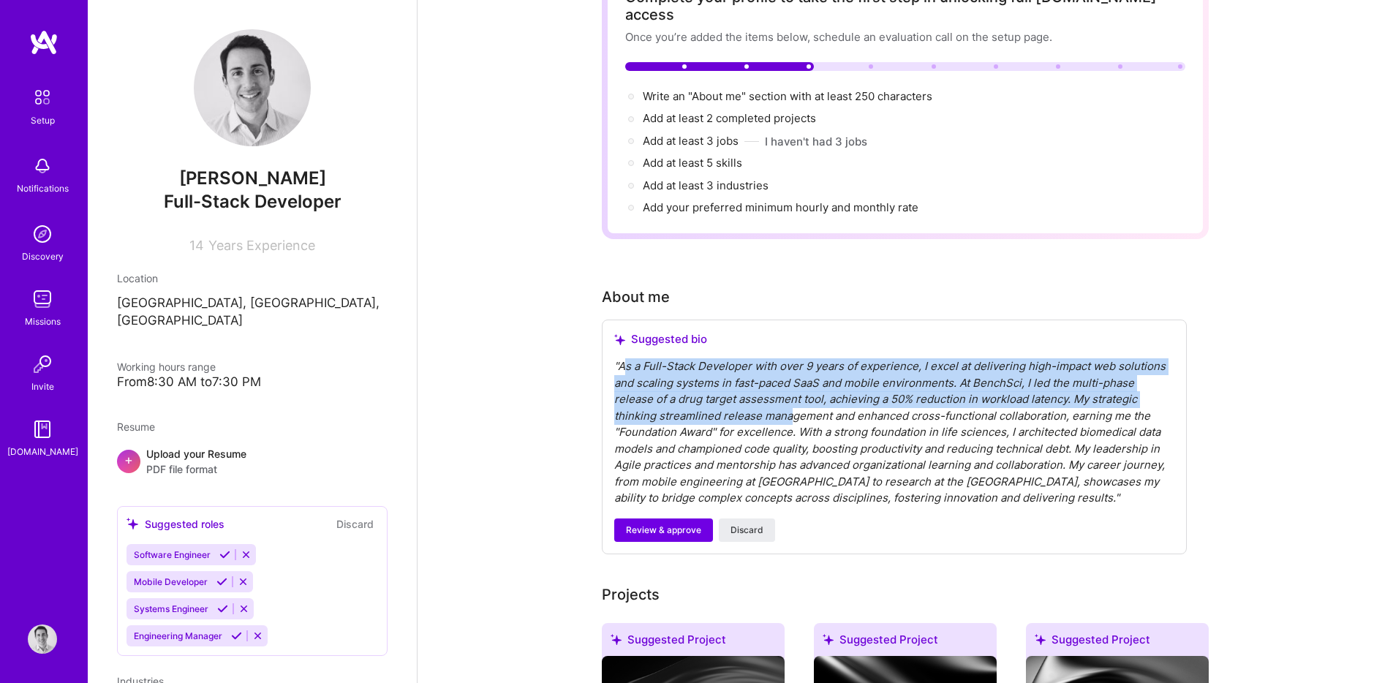
drag, startPoint x: 632, startPoint y: 357, endPoint x: 790, endPoint y: 396, distance: 162.6
click at [790, 396] on div "" As a Full-Stack Developer with over 9 years of experience, I excel at deliver…" at bounding box center [894, 432] width 560 height 148
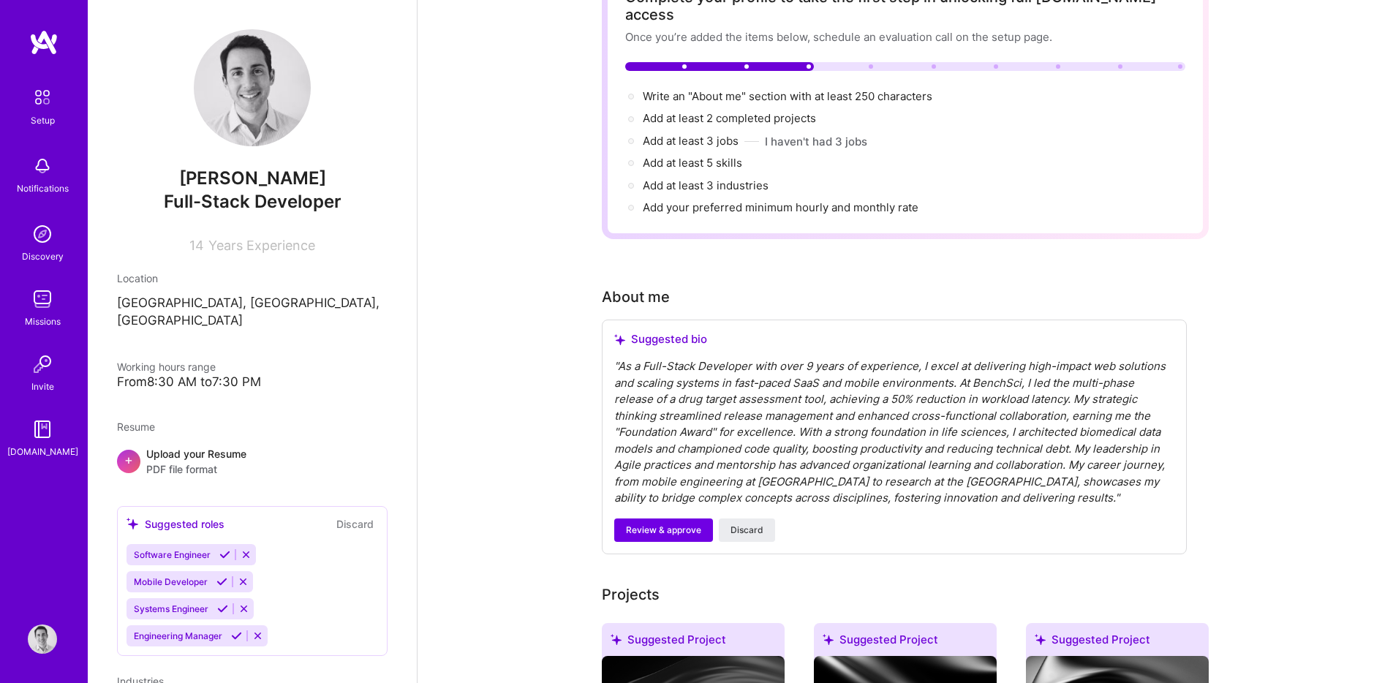
click at [672, 412] on div "" As a Full-Stack Developer with over 9 years of experience, I excel at deliver…" at bounding box center [894, 432] width 560 height 148
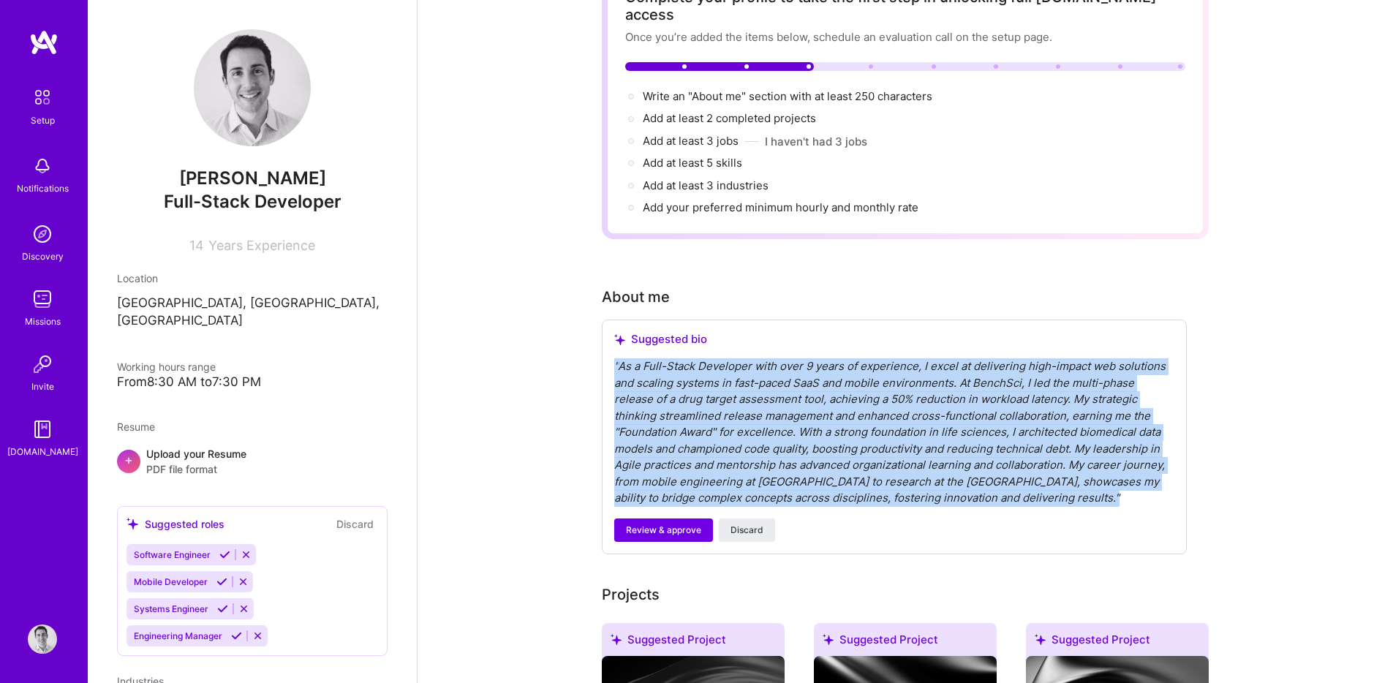
drag, startPoint x: 646, startPoint y: 369, endPoint x: 1174, endPoint y: 480, distance: 540.0
click at [1174, 480] on div "Suggested bio " As a Full-Stack Developer with over 9 years of experience, I ex…" at bounding box center [894, 436] width 585 height 235
click at [652, 518] on button "Review & approve" at bounding box center [663, 529] width 99 height 23
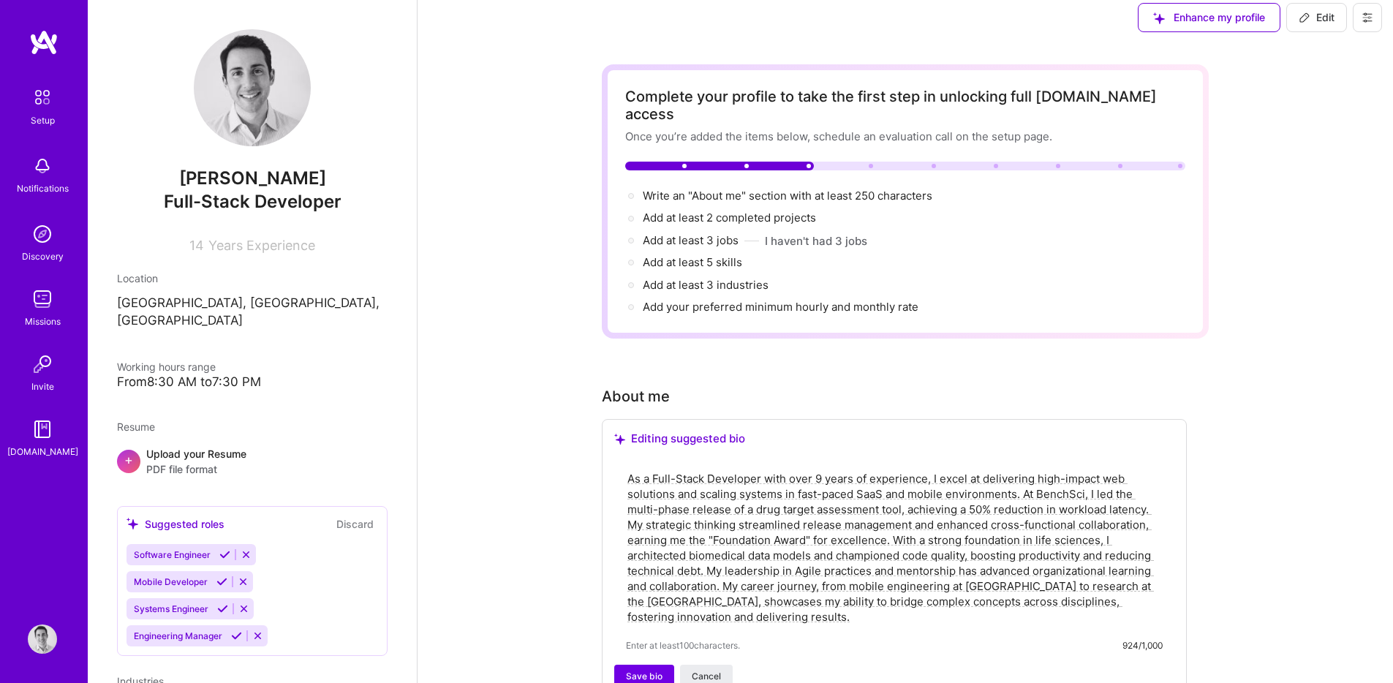
scroll to position [0, 0]
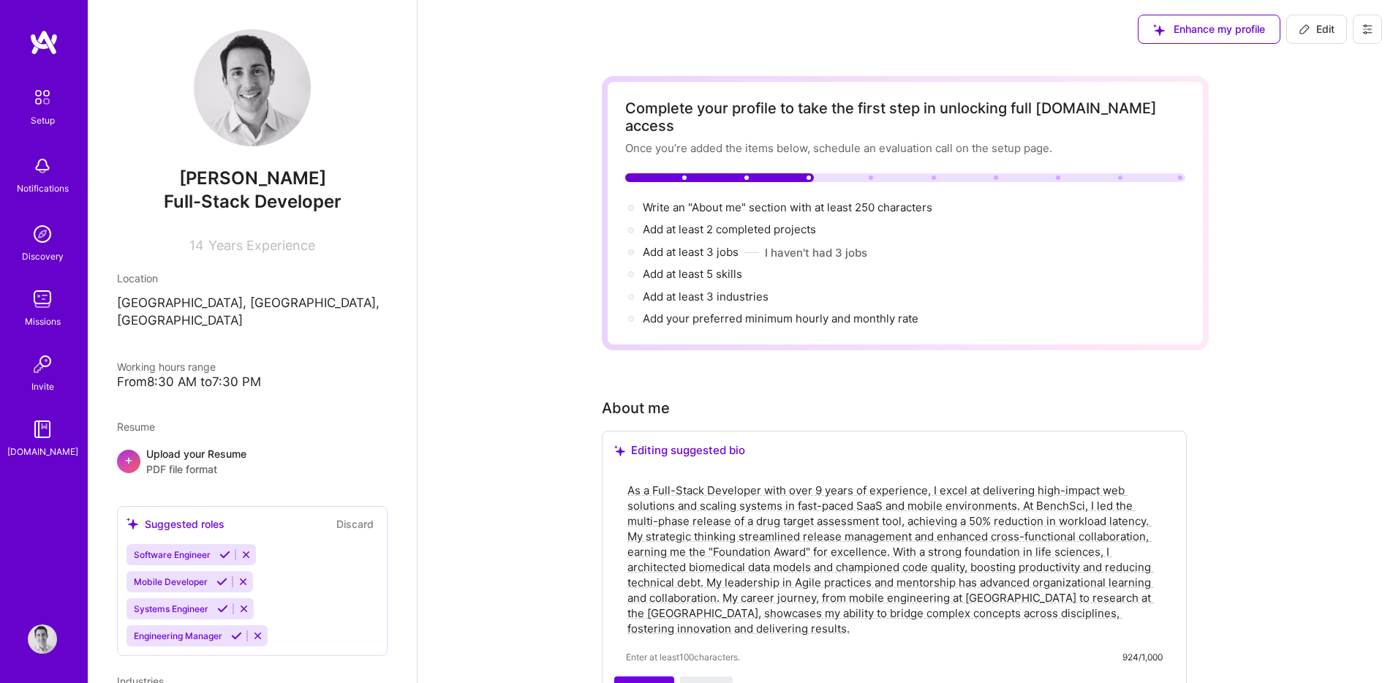
click at [631, 224] on div at bounding box center [631, 230] width 12 height 12
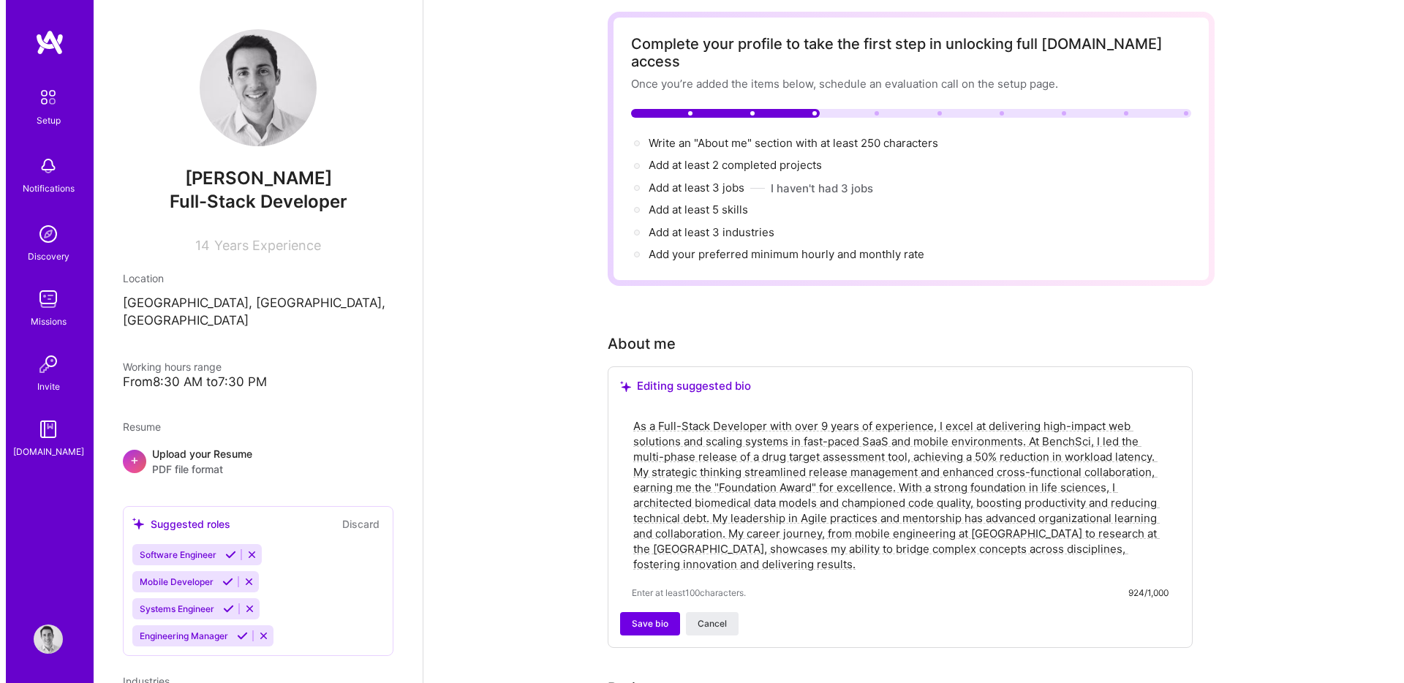
scroll to position [547, 0]
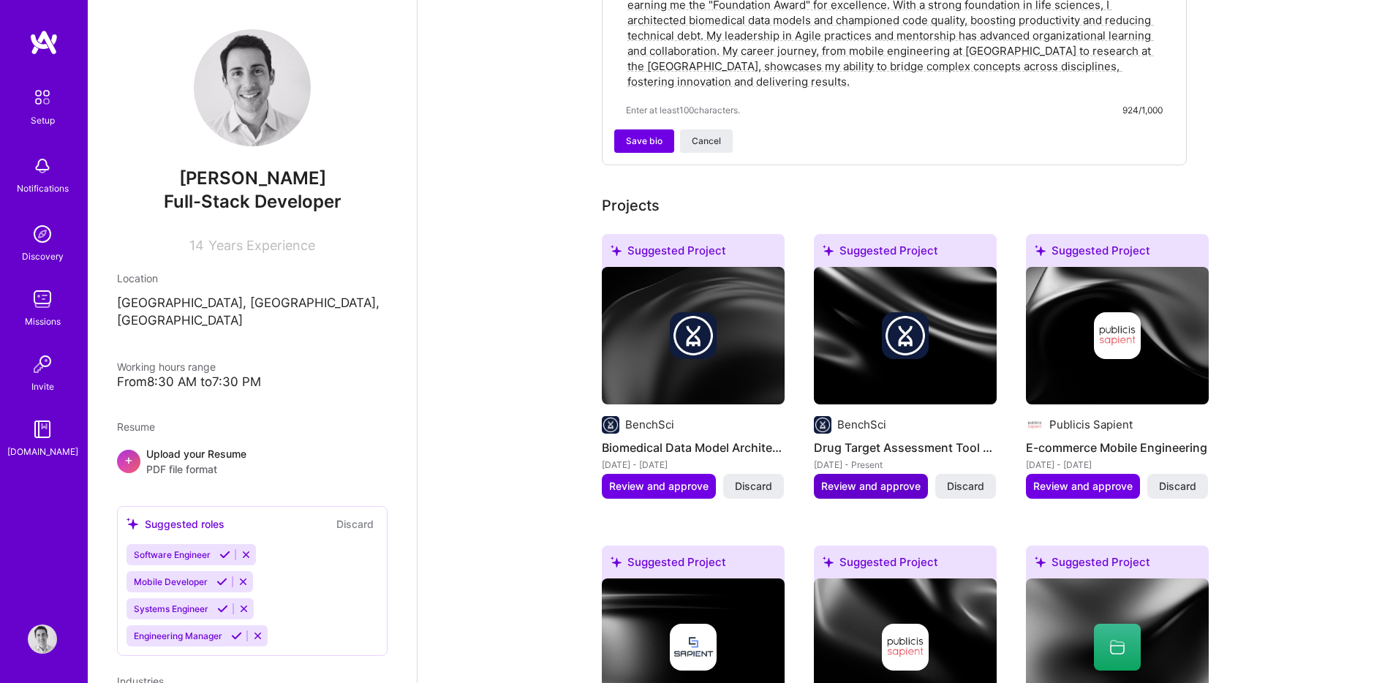
click at [857, 479] on span "Review and approve" at bounding box center [870, 486] width 99 height 15
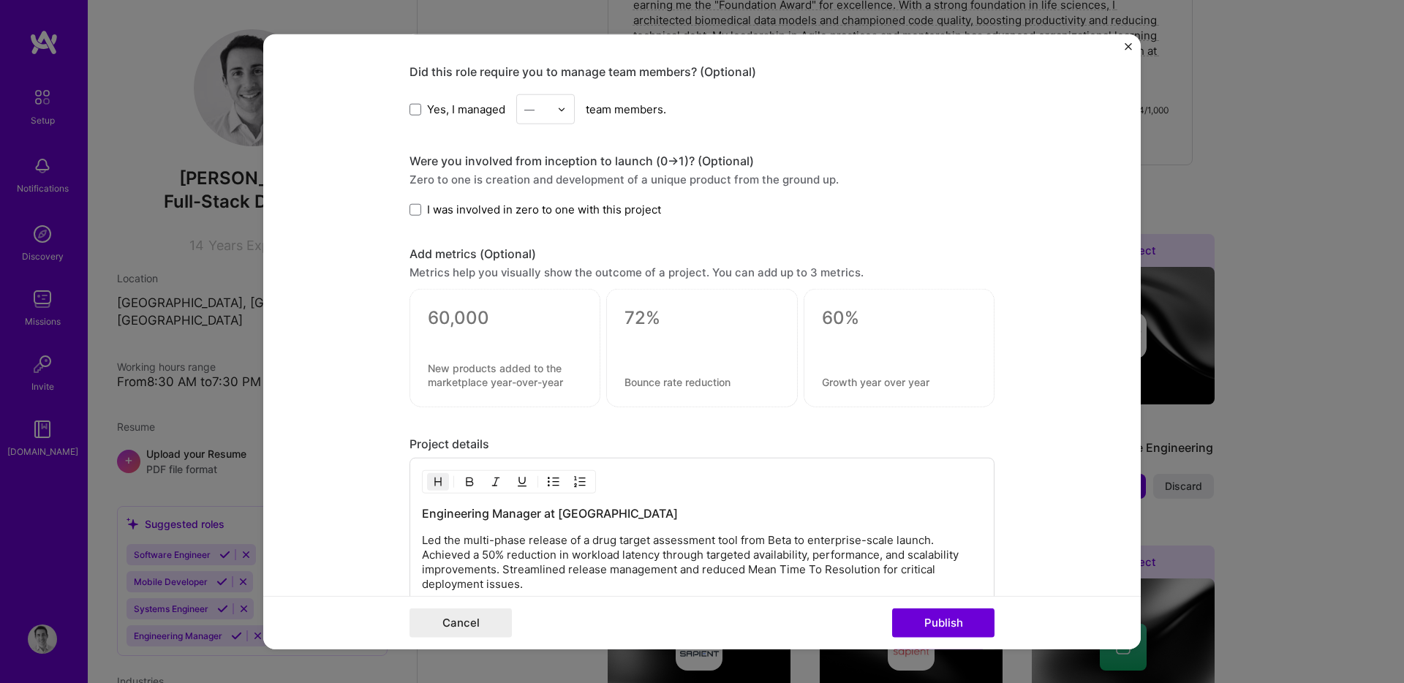
scroll to position [804, 0]
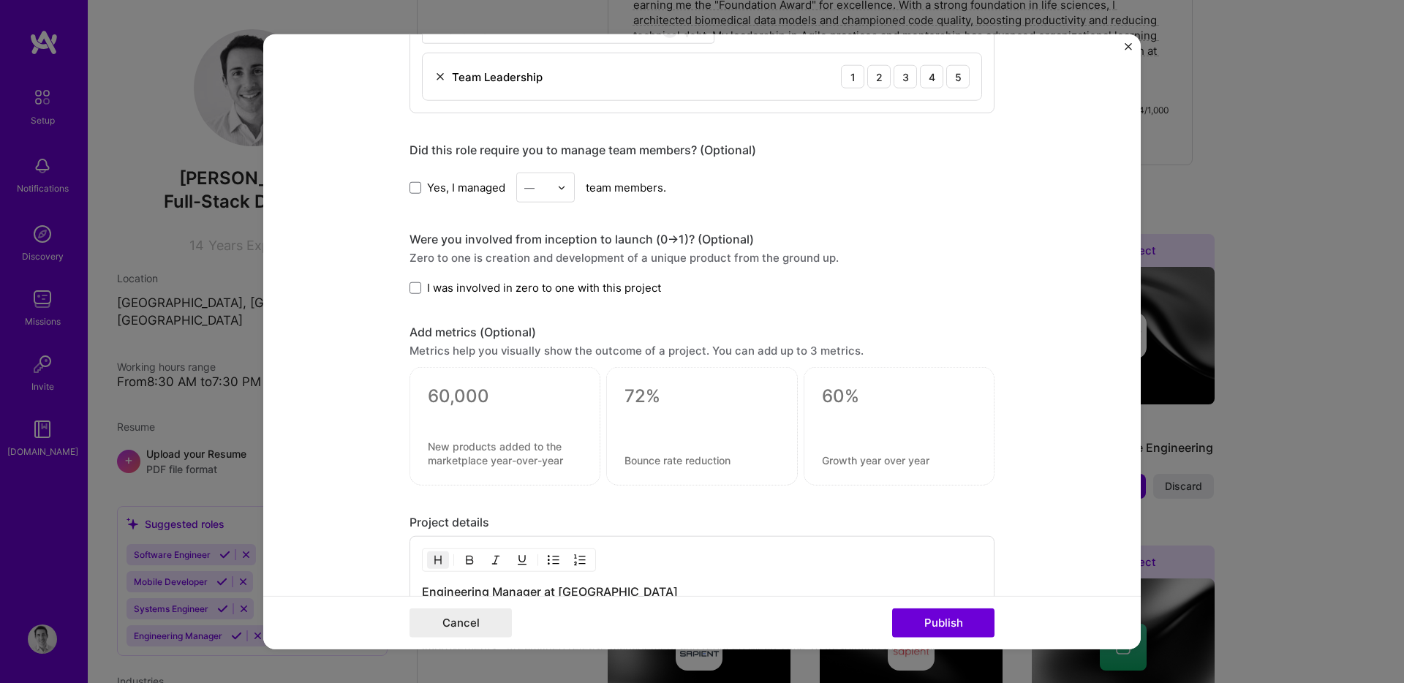
click at [121, 330] on div "Editing suggested project This project is suggested based on your LinkedIn, res…" at bounding box center [702, 341] width 1404 height 683
